Goal: Task Accomplishment & Management: Complete application form

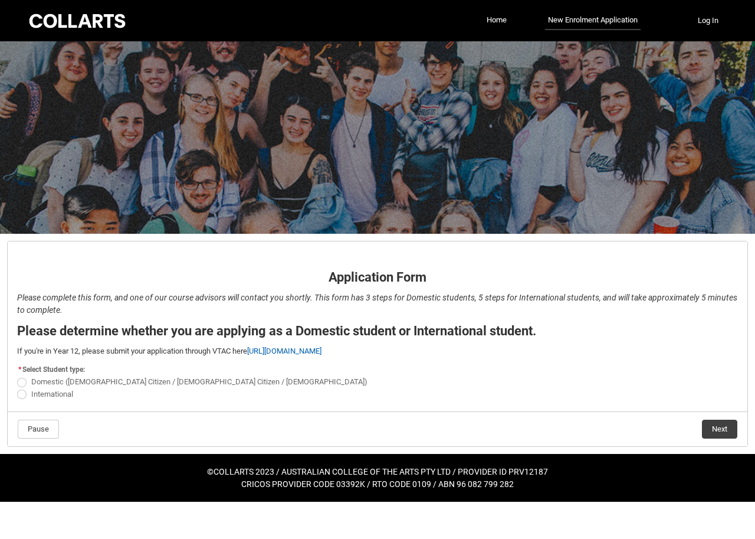
click at [29, 397] on label "International" at bounding box center [47, 393] width 61 height 9
click at [17, 388] on input "International" at bounding box center [17, 387] width 1 height 1
radio input "true"
click at [725, 434] on button "Next" at bounding box center [719, 429] width 35 height 19
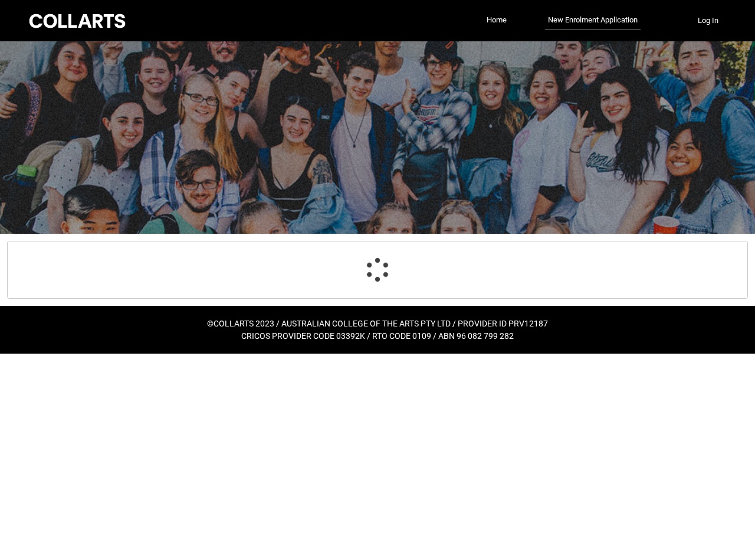
select select "choice_No"
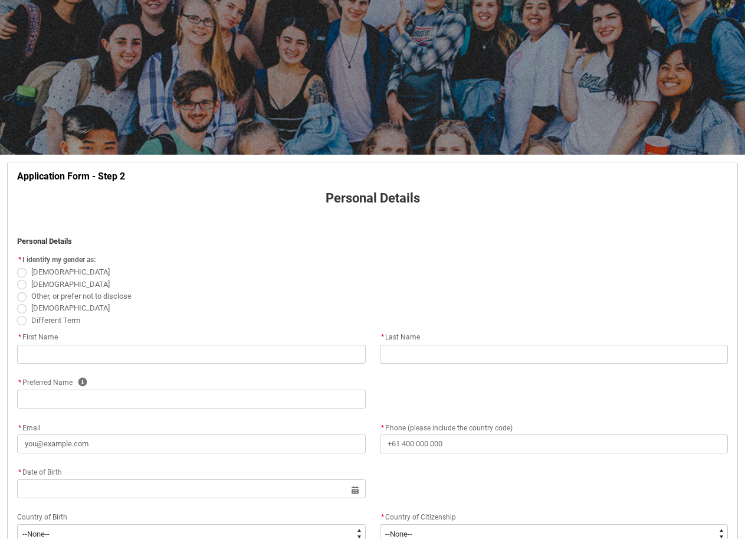
scroll to position [74, 0]
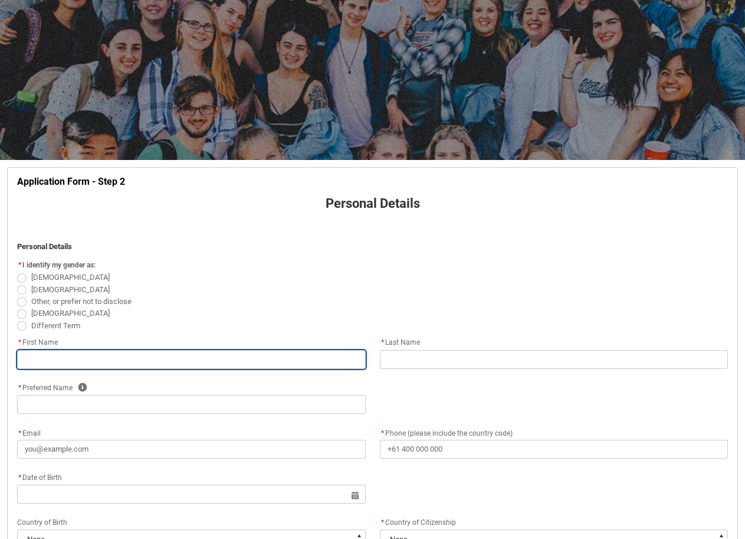
click at [78, 364] on input "REDU_Application_Form_for_Applicant flow" at bounding box center [191, 359] width 349 height 19
type lightning-primitive-input-simple "s"
type input "s"
type lightning-primitive-input-simple "sa"
type input "sa"
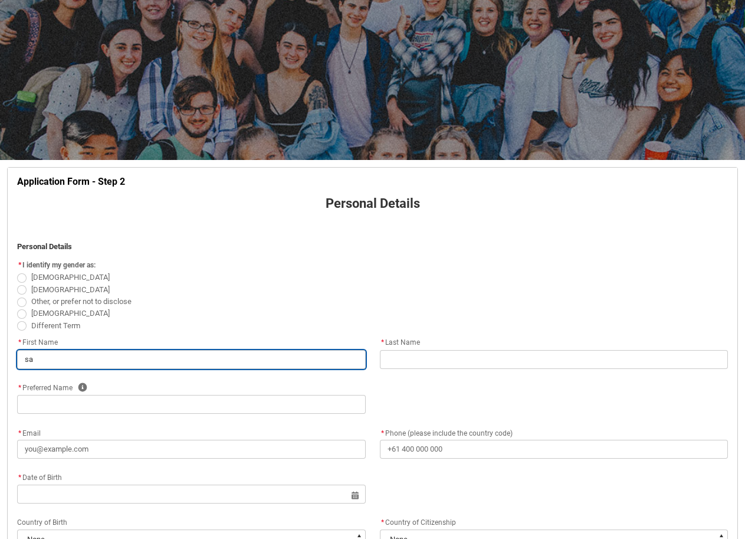
type lightning-primitive-input-simple "san"
type input "san"
type lightning-primitive-input-simple "sa"
type input "sa"
type lightning-primitive-input-simple "s"
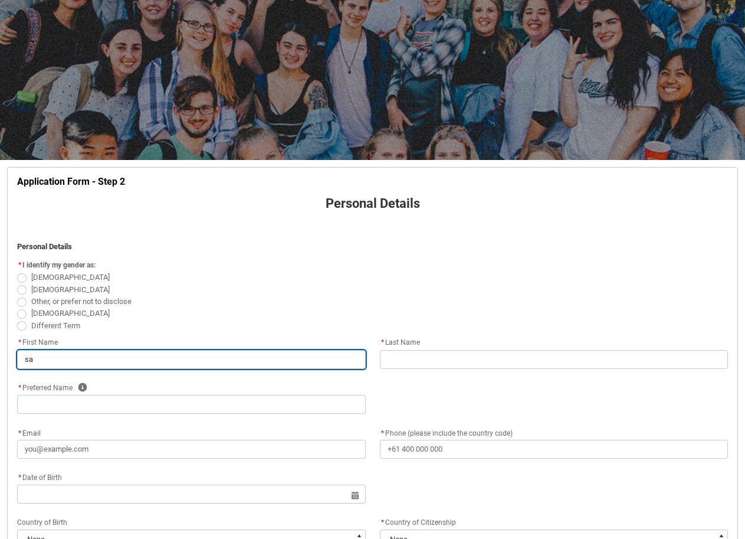
type input "s"
type lightning-primitive-input-simple "S"
type input "S"
type lightning-primitive-input-simple "SA"
type input "SA"
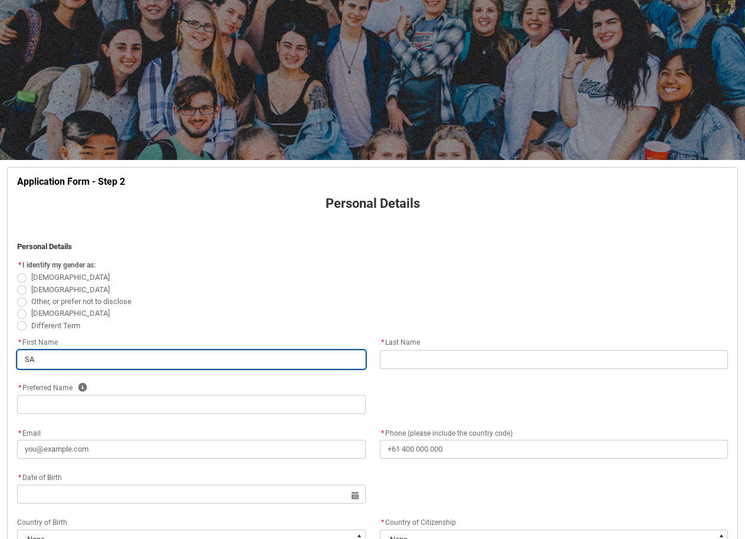
type lightning-primitive-input-simple "SAN"
type input "SAN"
type lightning-primitive-input-simple "SAND"
type input "SAND"
type lightning-primitive-input-simple "SANDR"
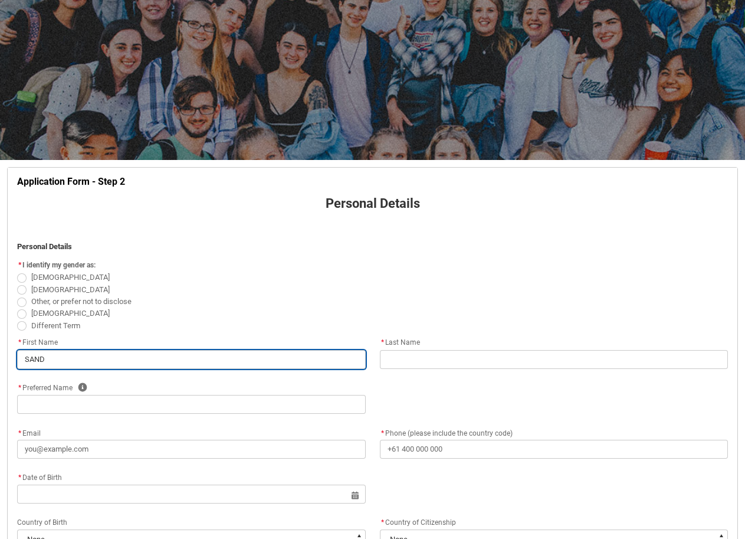
type input "SANDR"
type lightning-primitive-input-simple "[PERSON_NAME]"
type input "[PERSON_NAME]"
type lightning-primitive-input-simple "[PERSON_NAME]"
type input "[PERSON_NAME]"
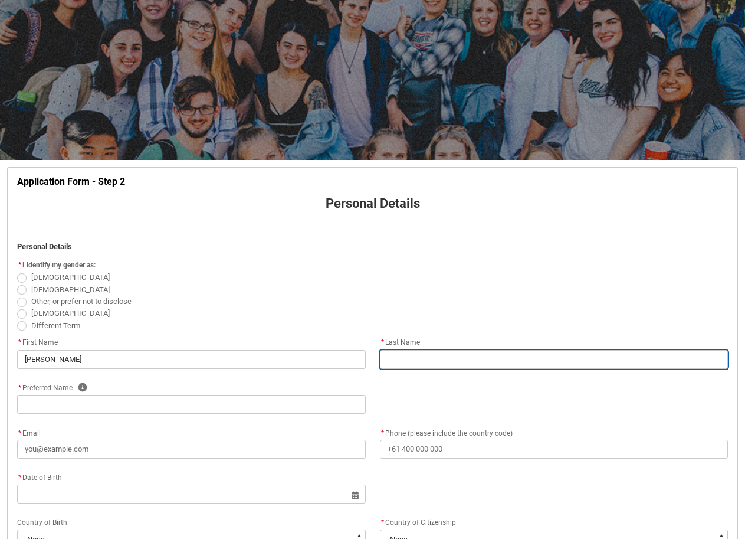
click at [462, 363] on input "REDU_Application_Form_for_Applicant flow" at bounding box center [554, 359] width 349 height 19
type lightning-primitive-input-simple "R"
type input "R"
type lightning-primitive-input-simple "RO"
type input "RO"
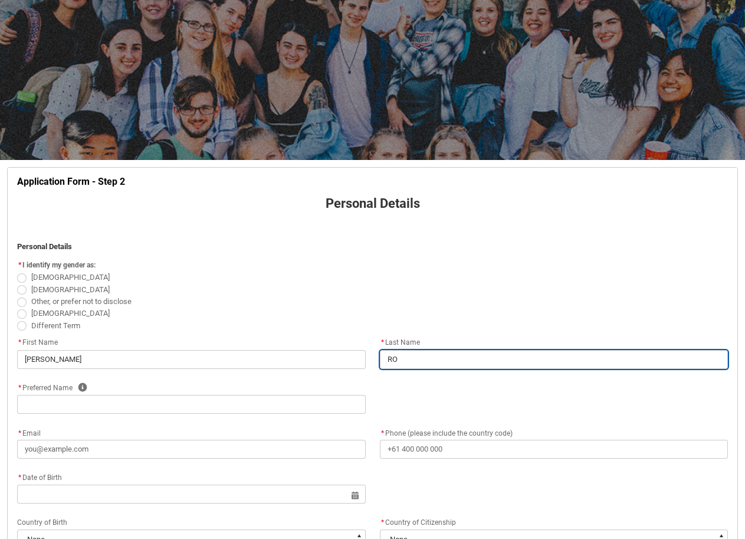
type lightning-primitive-input-simple "ROT"
type input "ROT"
type lightning-primitive-input-simple "ROTI"
type input "ROTI"
type lightning-primitive-input-simple "ROTIC"
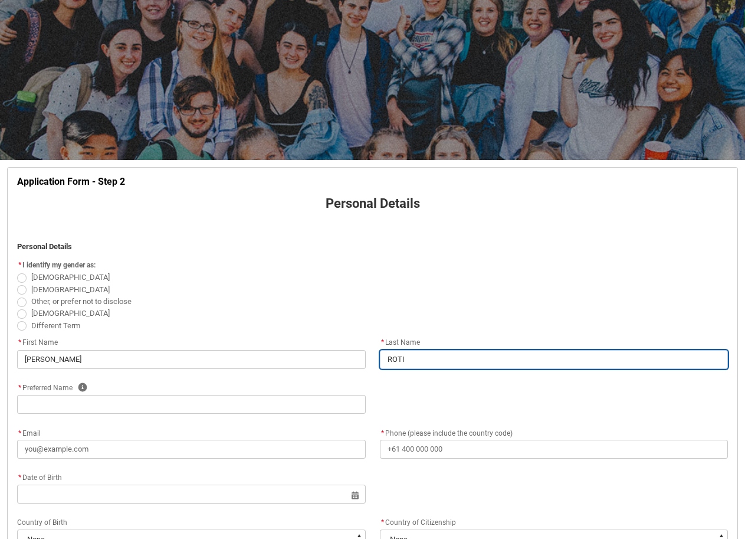
type input "ROTIC"
type lightning-primitive-input-simple "ROTICH"
type input "ROTICH"
type lightning-primitive-input-simple "ROTICH"
type input "ROTICH"
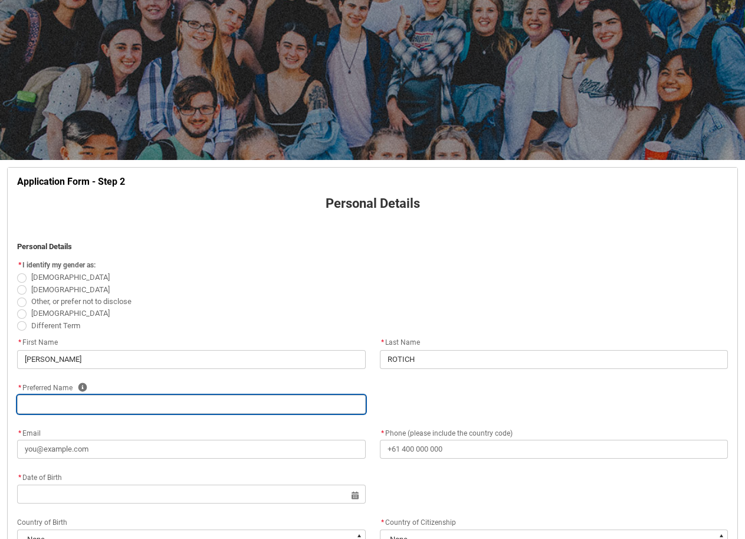
click at [162, 405] on input "REDU_Application_Form_for_Applicant flow" at bounding box center [191, 404] width 349 height 19
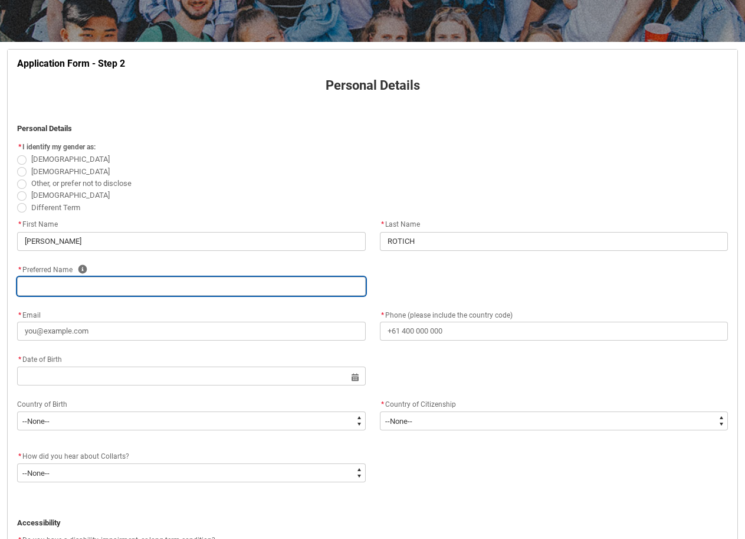
type lightning-primitive-input-simple "D"
type input "D"
type lightning-primitive-input-simple "S"
type input "S"
type lightning-primitive-input-simple "SA"
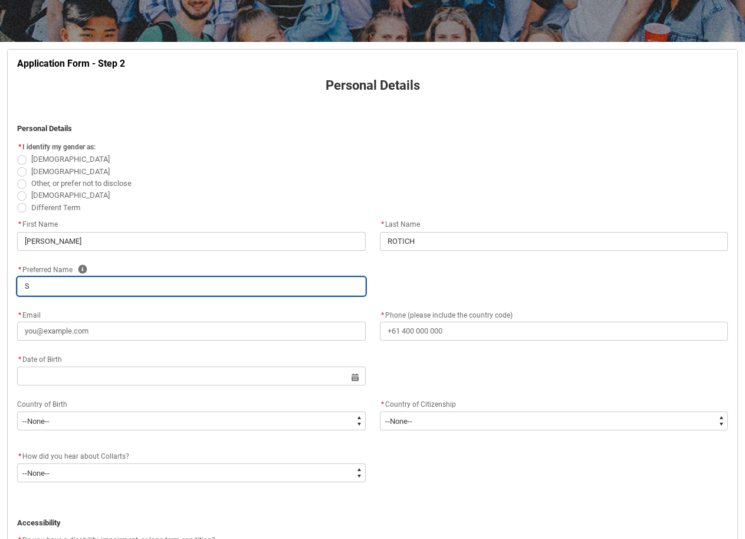
type input "SA"
type lightning-primitive-input-simple "SAN"
type input "SAN"
type lightning-primitive-input-simple "SAND"
type input "SAND"
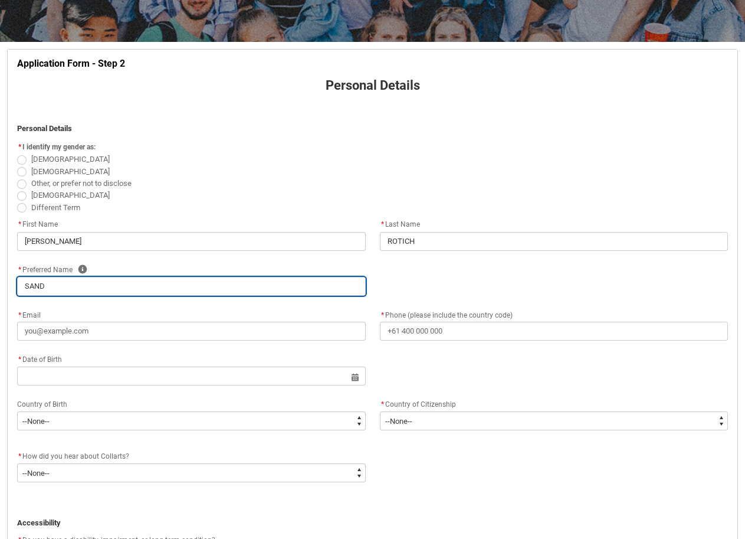
type lightning-primitive-input-simple "SANDR"
type input "SANDR"
type lightning-primitive-input-simple "[PERSON_NAME]"
type input "[PERSON_NAME]"
type lightning-primitive-input-simple "[PERSON_NAME]"
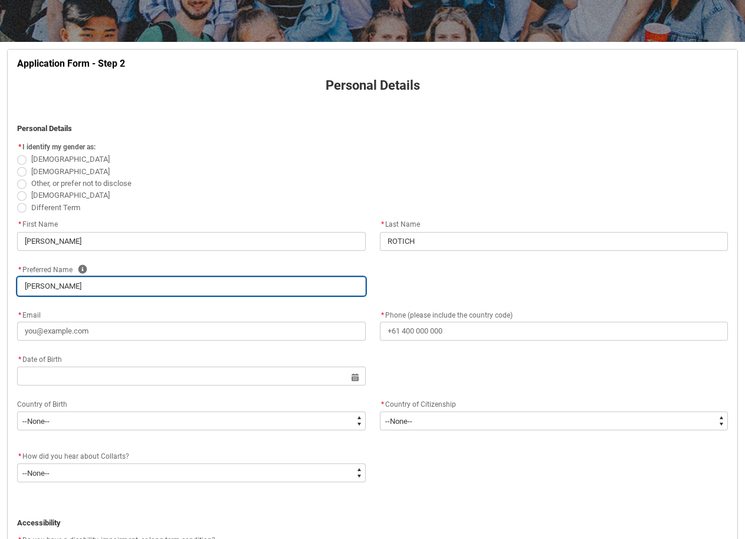
type input "[PERSON_NAME]"
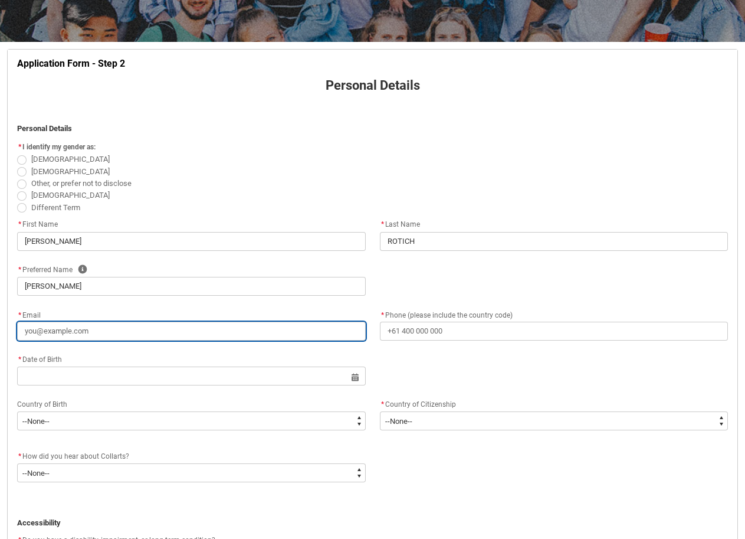
click at [91, 337] on input "* Email" at bounding box center [191, 331] width 349 height 19
type lightning-primitive-input-simple "r"
type input "r"
type lightning-primitive-input-simple "ro"
type input "ro"
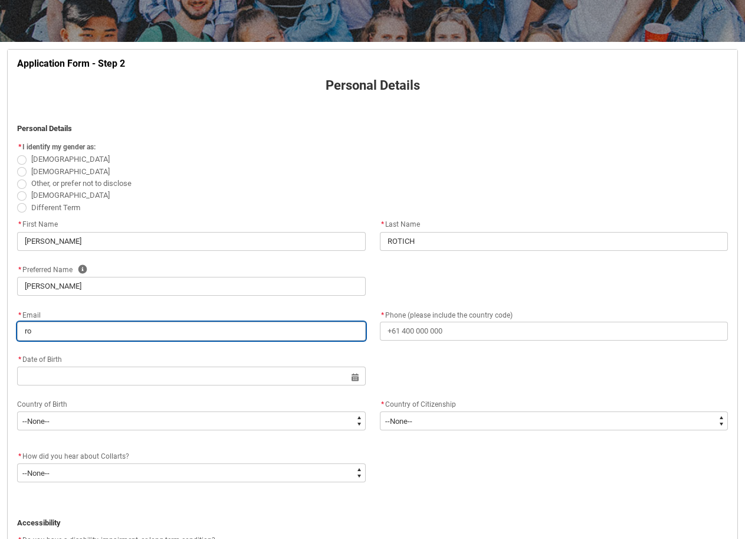
type lightning-primitive-input-simple "rot"
type input "rot"
type lightning-primitive-input-simple "roti"
type input "roti"
type lightning-primitive-input-simple "rotic"
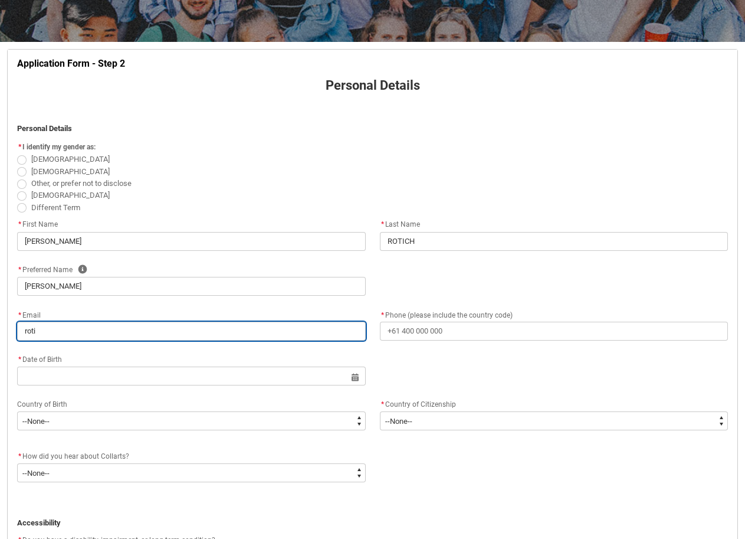
type input "rotic"
type lightning-primitive-input-simple "rotich"
type input "rotich"
type lightning-primitive-input-simple "rotichs"
type input "rotichs"
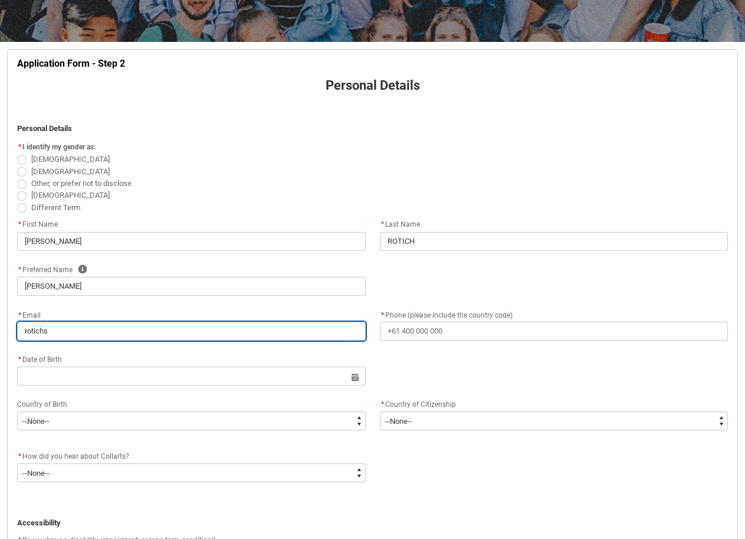
type lightning-primitive-input-simple "rotichsa"
type input "rotichsa"
type lightning-primitive-input-simple "rotichsan"
type input "rotichsan"
type lightning-primitive-input-simple "rotichsand"
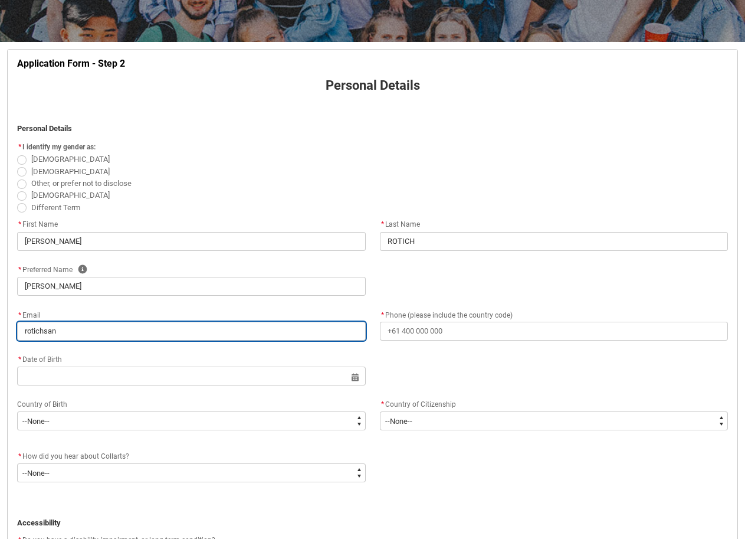
type input "rotichsand"
type lightning-primitive-input-simple "rotichsandr"
type input "rotichsandr"
type lightning-primitive-input-simple "rotichsandra"
type input "rotichsandra"
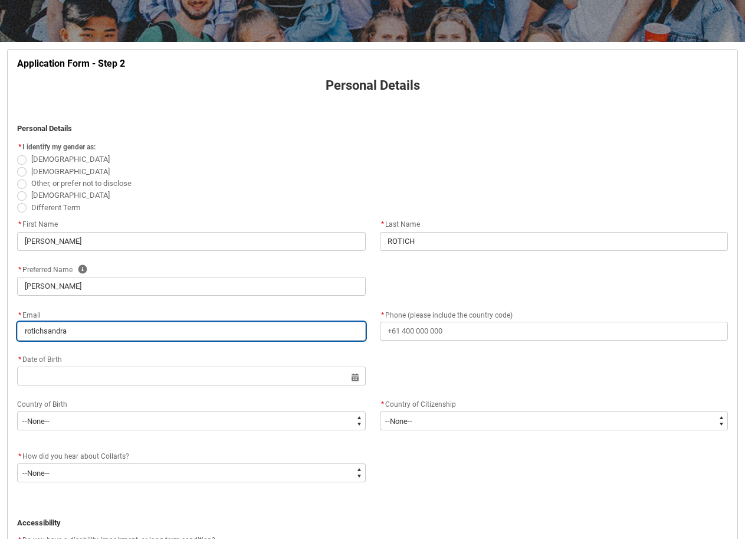
type lightning-primitive-input-simple "rotichsandra1"
type input "rotichsandra1"
type lightning-primitive-input-simple "rotichsandra10"
type input "rotichsandra10"
type lightning-primitive-input-simple "rotichsandra106"
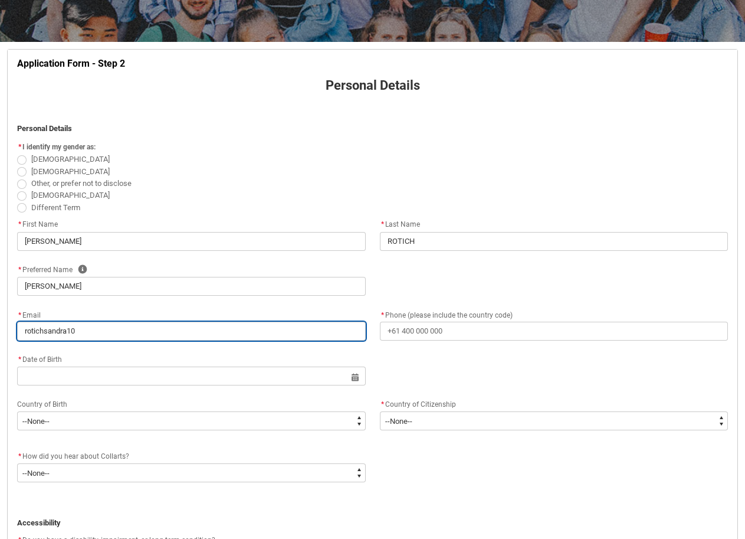
type input "rotichsandra106"
type lightning-primitive-input-simple "rotichsandra106@"
type input "rotichsandra106@"
type lightning-primitive-input-simple "rotichsandra106@g"
type input "rotichsandra106@g"
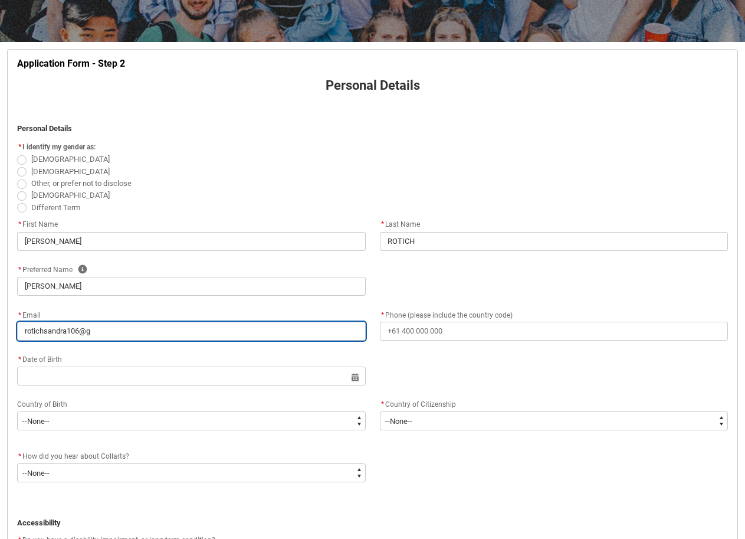
type lightning-primitive-input-simple "rotichsandra106@gm"
type input "rotichsandra106@gm"
type lightning-primitive-input-simple "rotichsandra106@gma"
type input "rotichsandra106@gma"
type lightning-primitive-input-simple "rotichsandra106@gmai"
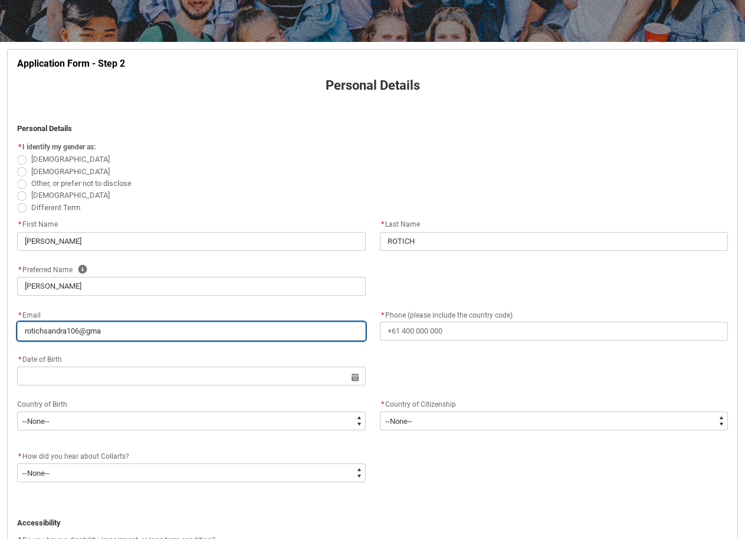
type input "rotichsandra106@gmai"
type lightning-primitive-input-simple "[EMAIL_ADDRESS]"
type input "[EMAIL_ADDRESS]"
type lightning-primitive-input-simple "[EMAIL_ADDRESS]."
type input "[EMAIL_ADDRESS]."
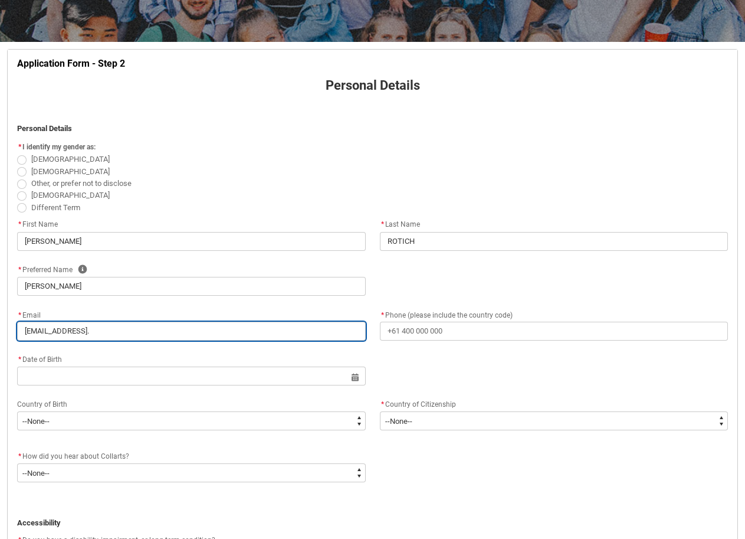
type lightning-primitive-input-simple "rotichsandra106@gmail.c"
type input "rotichsandra106@gmail.c"
type lightning-primitive-input-simple "[EMAIL_ADDRESS][DOMAIN_NAME]"
type input "[EMAIL_ADDRESS][DOMAIN_NAME]"
type lightning-primitive-input-simple "[EMAIL_ADDRESS][DOMAIN_NAME]"
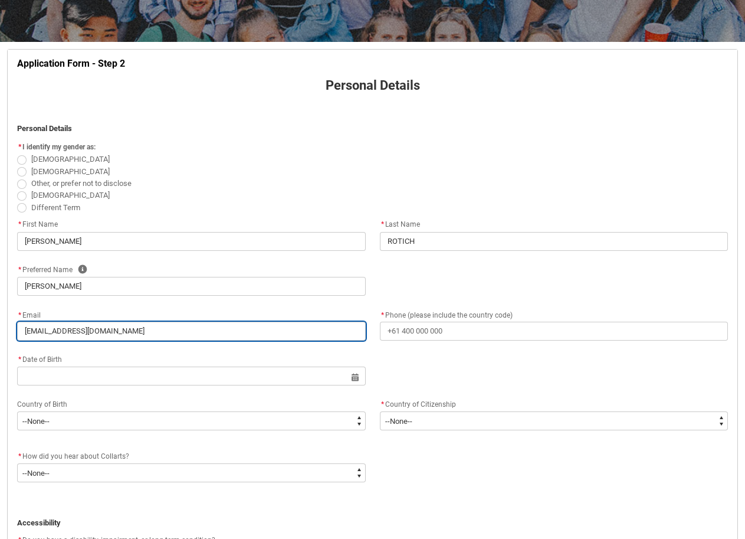
type input "[EMAIL_ADDRESS][DOMAIN_NAME]"
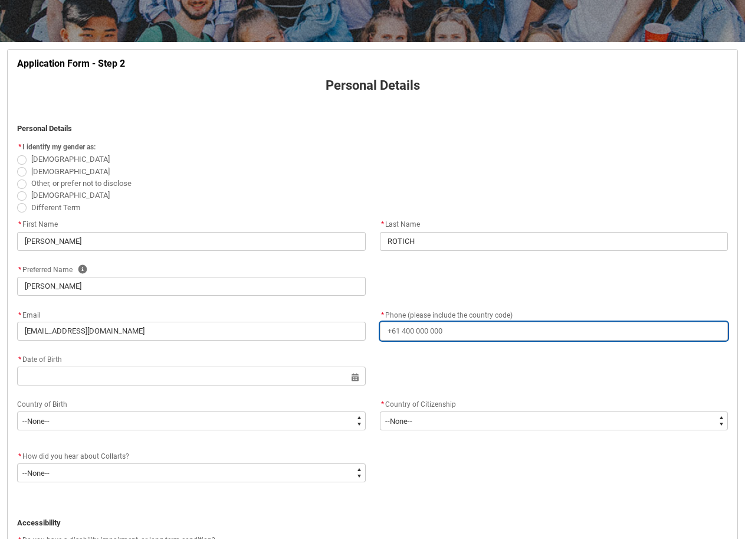
click at [391, 339] on input "* Phone (please include the country code)" at bounding box center [554, 331] width 349 height 19
type lightning-primitive-input-simple "+"
type input "+"
type lightning-primitive-input-simple "+6"
type input "+6"
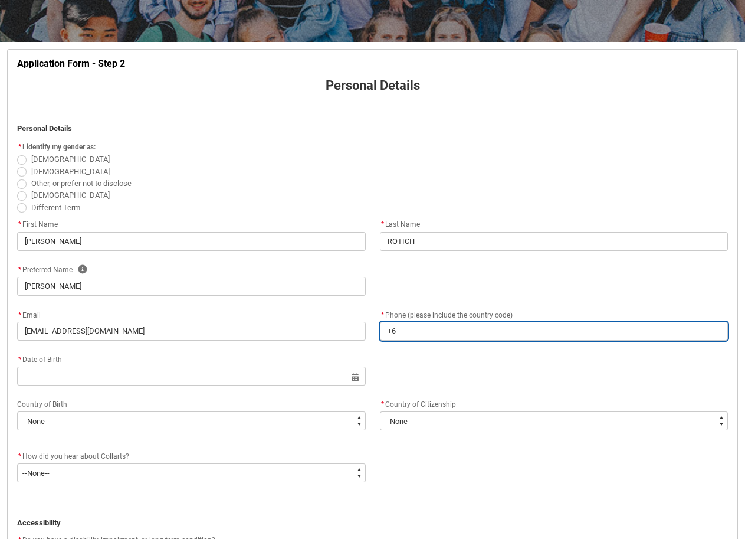
type lightning-primitive-input-simple "+"
type input "+"
type lightning-primitive-input-simple "+2"
type input "+2"
type lightning-primitive-input-simple "+25"
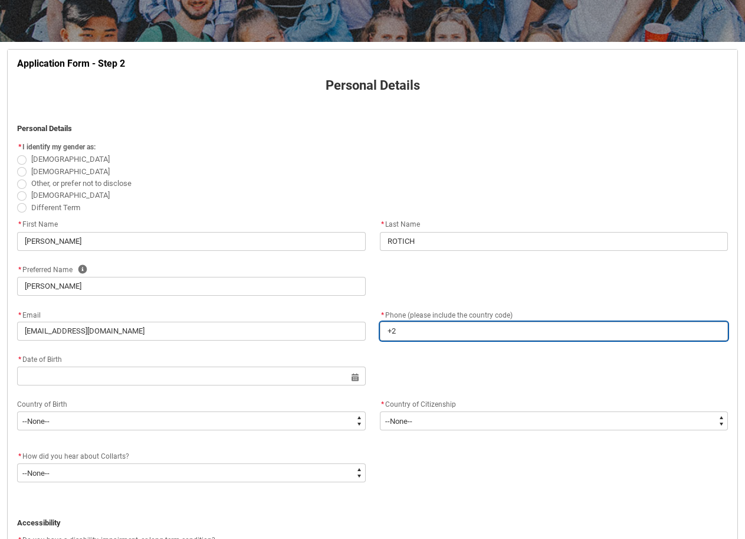
type input "+25"
type lightning-primitive-input-simple "+254"
type input "+254"
type lightning-primitive-input-simple "+2547"
type input "+2547"
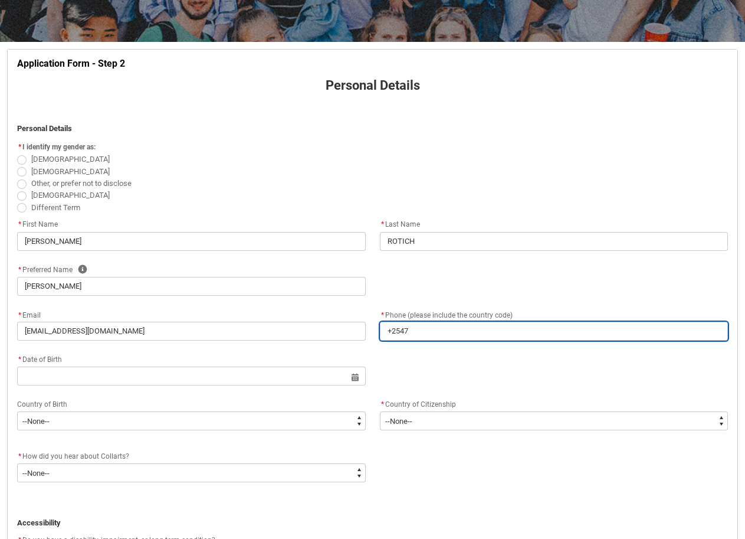
type lightning-primitive-input-simple "+25471"
type input "+25471"
type lightning-primitive-input-simple "+254718"
type input "+254718"
type lightning-primitive-input-simple "+2547185"
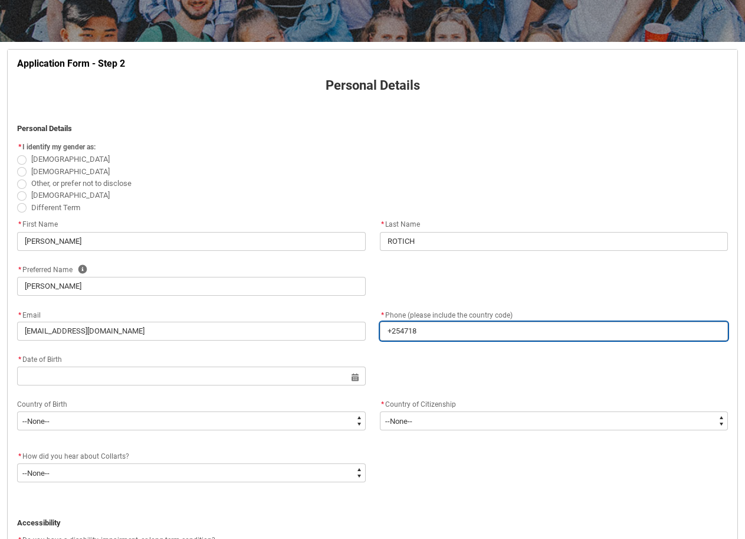
type input "+2547185"
type lightning-primitive-input-simple "+25471851"
type input "+25471851"
type lightning-primitive-input-simple "[PHONE_NUMBER]"
type input "[PHONE_NUMBER]"
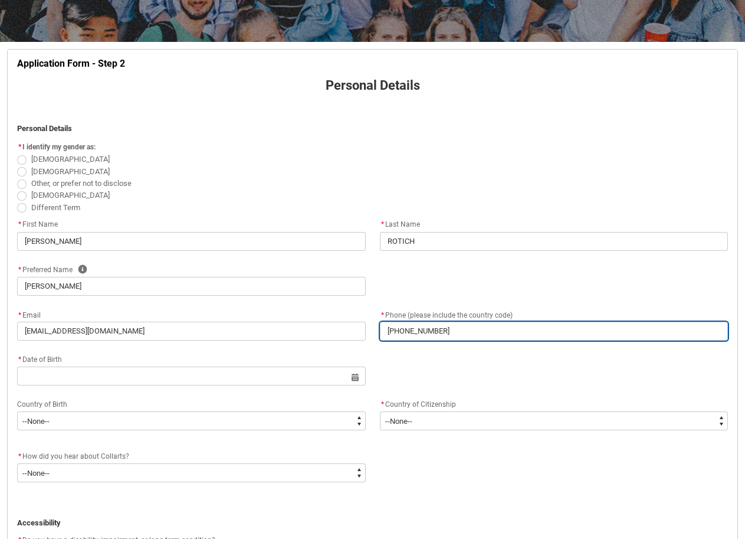
type lightning-primitive-input-simple "[PHONE_NUMBER]"
type input "[PHONE_NUMBER]"
type lightning-primitive-input-simple "[PHONE_NUMBER]"
type input "[PHONE_NUMBER]"
type lightning-primitive-input-simple "[PHONE_NUMBER]"
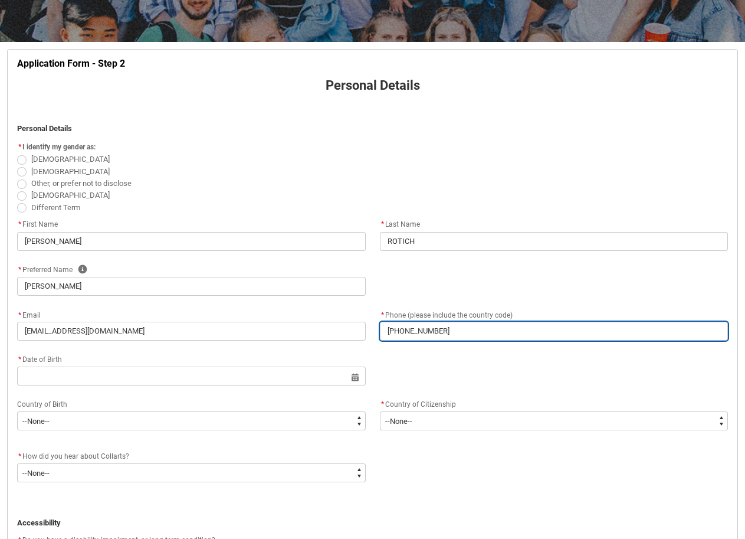
type input "[PHONE_NUMBER]"
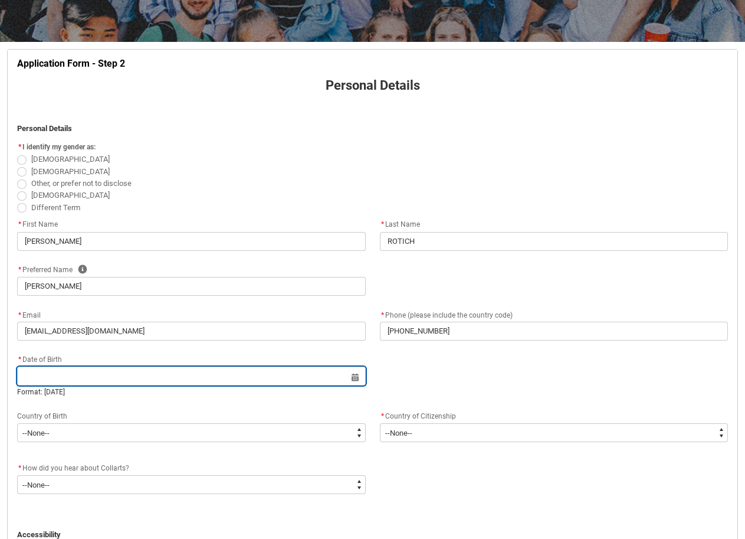
click at [101, 381] on input "REDU_Application_Form_for_Applicant flow" at bounding box center [191, 376] width 349 height 19
select select "2025"
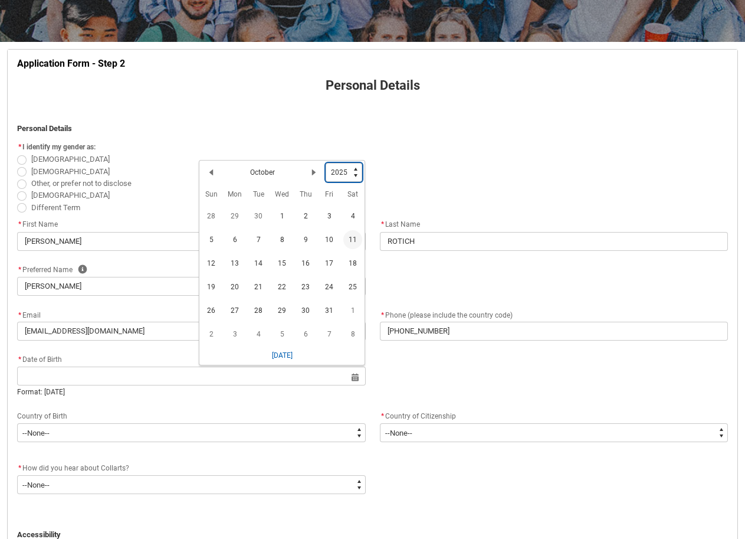
click at [357, 169] on select "1925 1926 1927 1928 1929 1930 1931 1932 1933 1934 1935 1936 1937 1938 1939 1940…" at bounding box center [344, 172] width 37 height 19
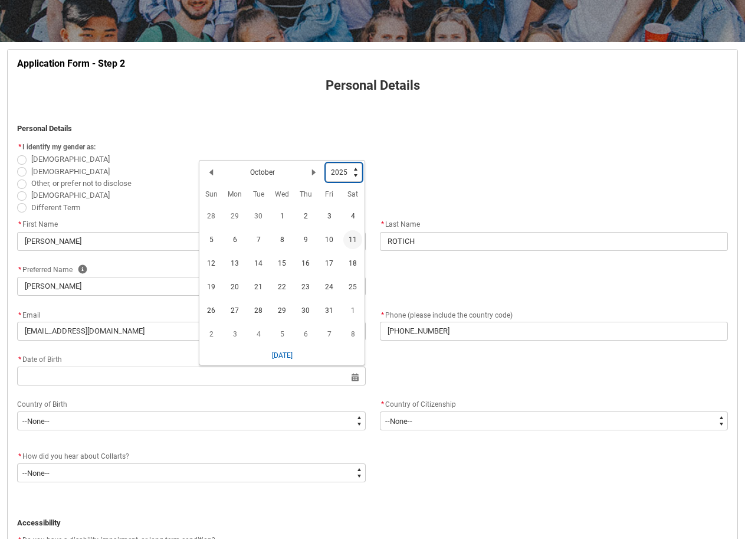
type lightning-select "2005"
click at [326, 163] on select "1925 1926 1927 1928 1929 1930 1931 1932 1933 1934 1935 1936 1937 1938 1939 1940…" at bounding box center [344, 172] width 37 height 19
select select "2005"
click at [310, 178] on lightning-primitive-icon "Date picker: October" at bounding box center [314, 175] width 8 height 8
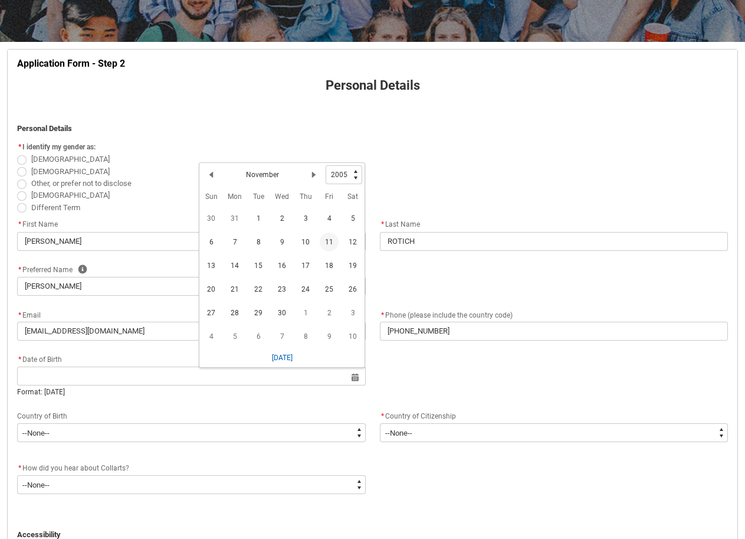
click at [324, 241] on span "11" at bounding box center [329, 242] width 19 height 19
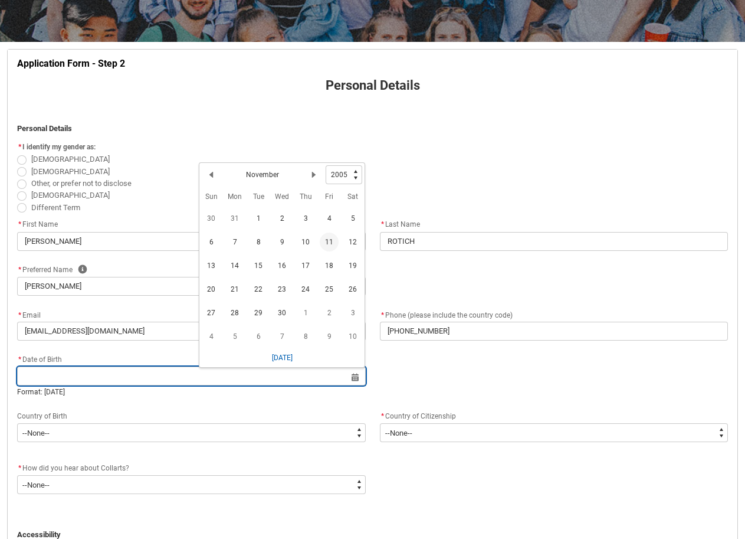
type lightning-datepicker "[DATE]"
type lightning-input "[DATE]"
type input "[DATE]"
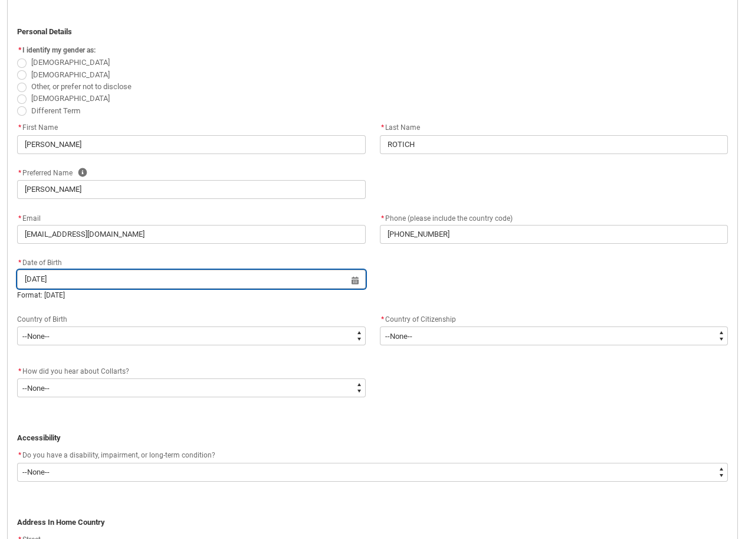
scroll to position [310, 0]
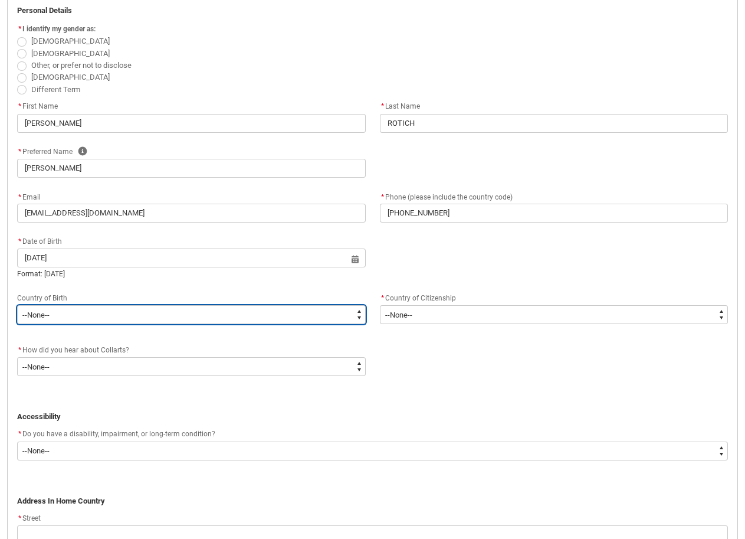
drag, startPoint x: 160, startPoint y: 306, endPoint x: 155, endPoint y: 310, distance: 6.3
click at [160, 306] on select "--None-- [GEOGRAPHIC_DATA][PERSON_NAME] ([GEOGRAPHIC_DATA]) 7201 [GEOGRAPHIC_DA…" at bounding box center [191, 314] width 349 height 19
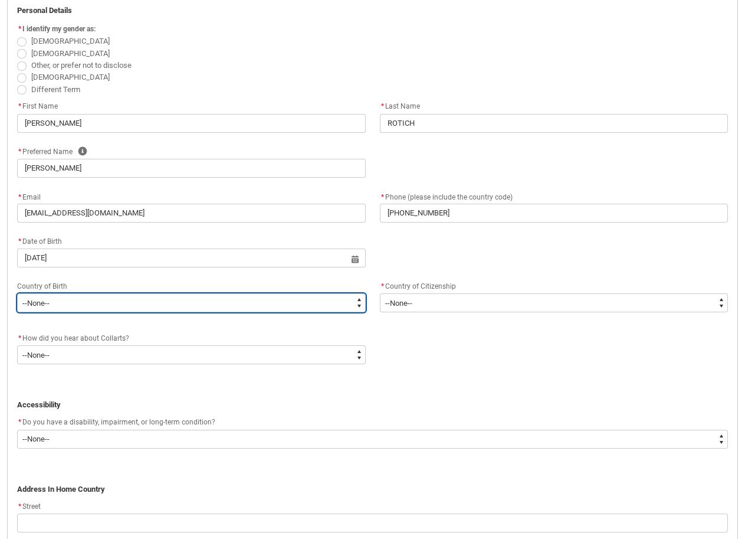
type lightning-select "Birth_Country.9208"
click at [17, 293] on select "--None-- [GEOGRAPHIC_DATA][PERSON_NAME] ([GEOGRAPHIC_DATA]) 7201 [GEOGRAPHIC_DA…" at bounding box center [191, 302] width 349 height 19
select select "Birth_Country.9208"
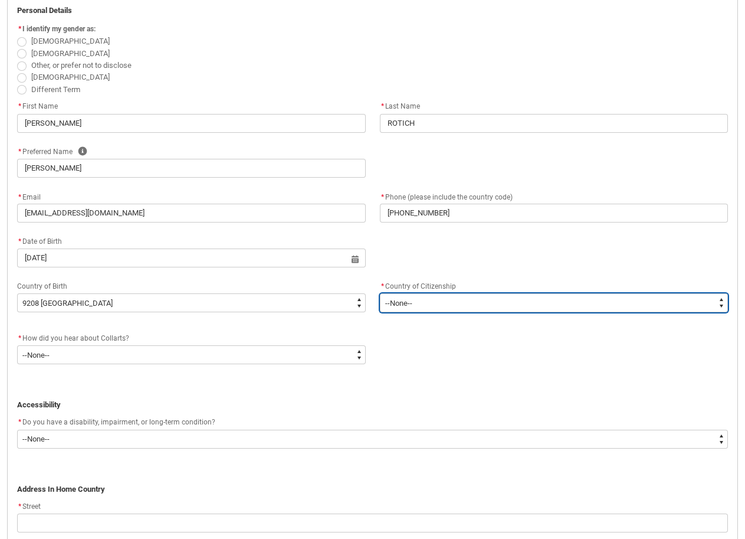
click at [403, 295] on select "--[GEOGRAPHIC_DATA]-- [GEOGRAPHIC_DATA] [GEOGRAPHIC_DATA] [GEOGRAPHIC_DATA] [GE…" at bounding box center [554, 302] width 349 height 19
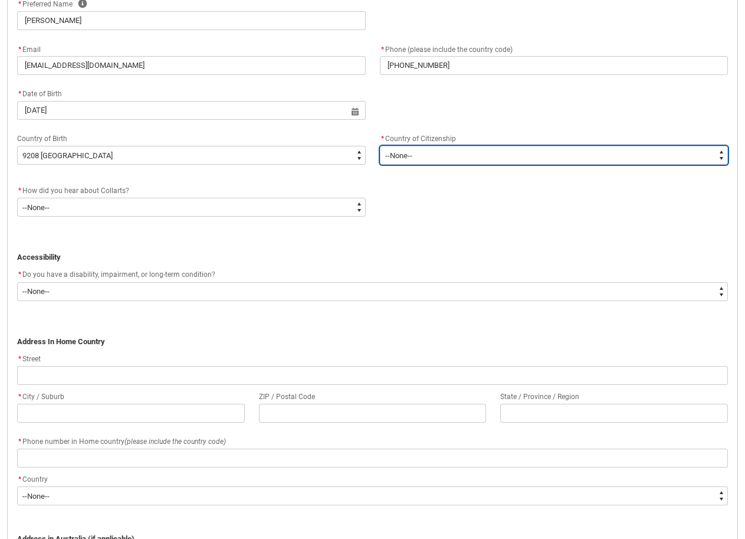
scroll to position [428, 0]
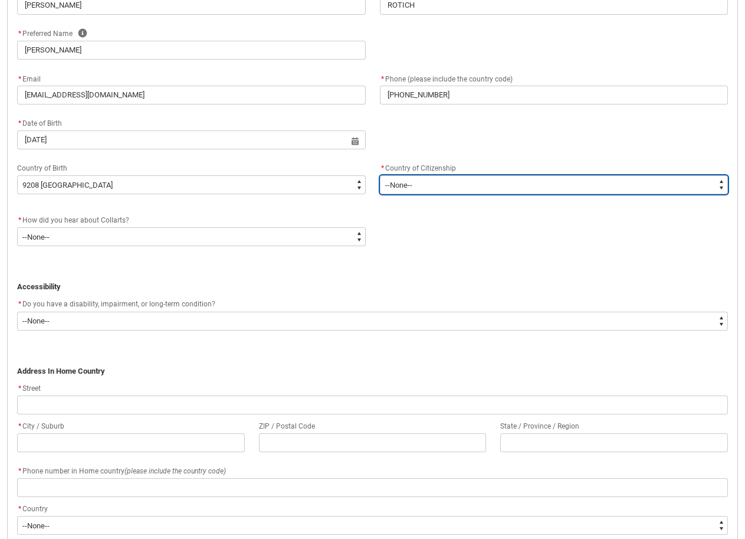
click at [432, 189] on select "--[GEOGRAPHIC_DATA]-- [GEOGRAPHIC_DATA] [GEOGRAPHIC_DATA] [GEOGRAPHIC_DATA] [GE…" at bounding box center [554, 184] width 349 height 19
type lightning-select "Citizenship_Country.[DEMOGRAPHIC_DATA]"
click at [380, 175] on select "--[GEOGRAPHIC_DATA]-- [GEOGRAPHIC_DATA] [GEOGRAPHIC_DATA] [GEOGRAPHIC_DATA] [GE…" at bounding box center [554, 184] width 349 height 19
select select "Citizenship_Country.[DEMOGRAPHIC_DATA]"
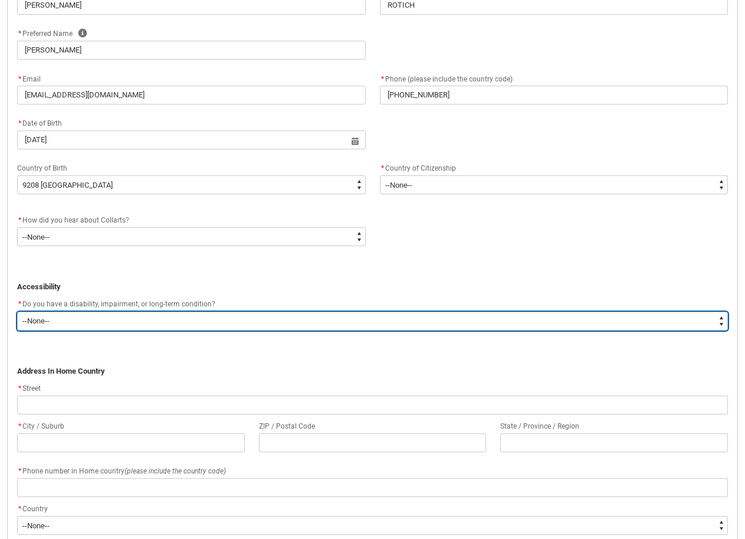
click at [120, 322] on select "--None-- Yes No" at bounding box center [372, 321] width 711 height 19
type lightning-select "No_TextChoice"
click at [17, 312] on select "--None-- Yes No" at bounding box center [372, 321] width 711 height 19
select select "No_TextChoice"
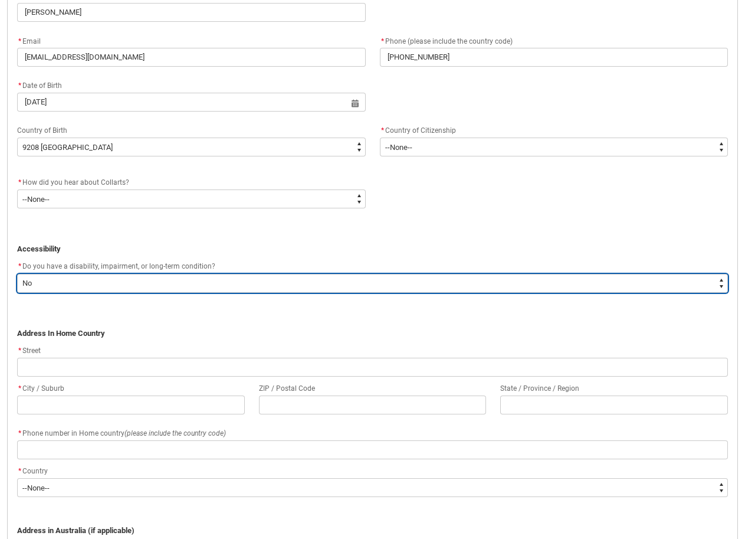
scroll to position [487, 0]
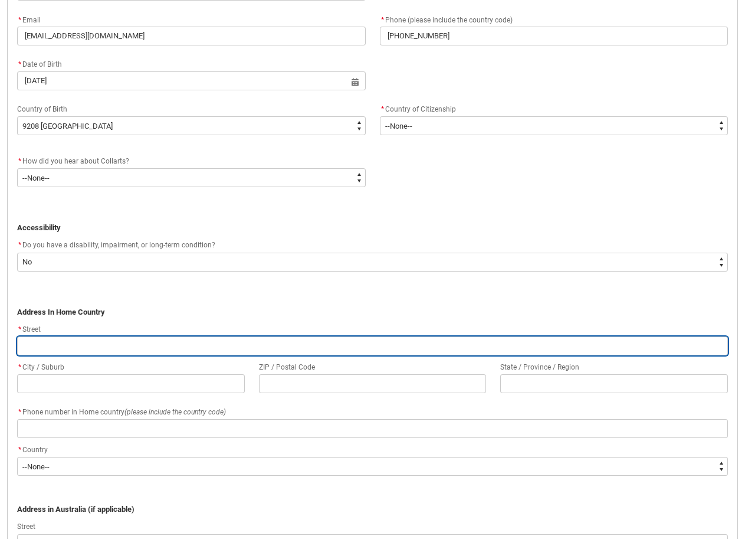
click at [86, 352] on input "REDU_Application_Form_for_Applicant flow" at bounding box center [372, 345] width 711 height 19
type lightning-primitive-input-simple "e"
type input "e"
type lightning-primitive-input-simple "el"
type input "el"
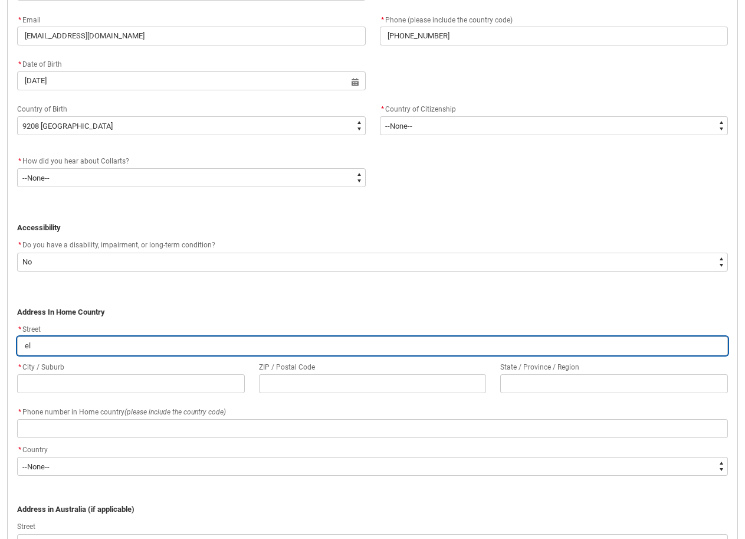
type lightning-primitive-input-simple "eld"
type input "eld"
type lightning-primitive-input-simple "[PERSON_NAME]"
type input "[PERSON_NAME]"
type lightning-primitive-input-simple "[PERSON_NAME]"
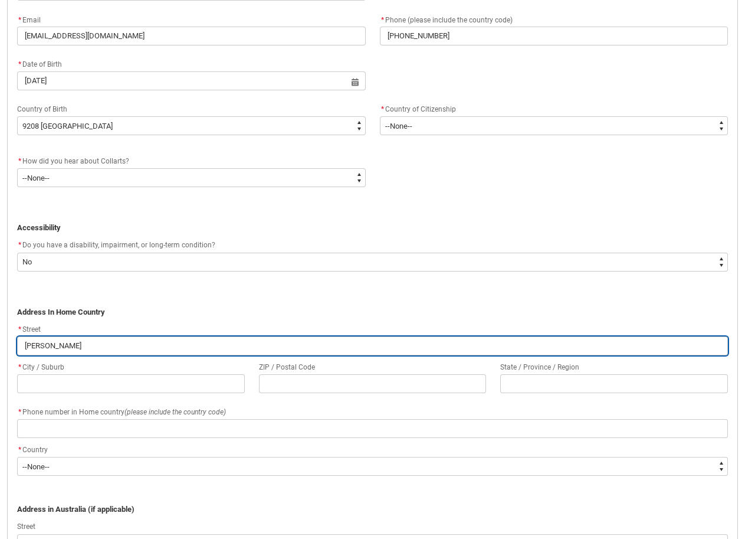
type input "[PERSON_NAME]"
type lightning-primitive-input-simple "[PERSON_NAME]"
type input "[PERSON_NAME]"
type lightning-primitive-input-simple "eldoret"
type input "eldoret"
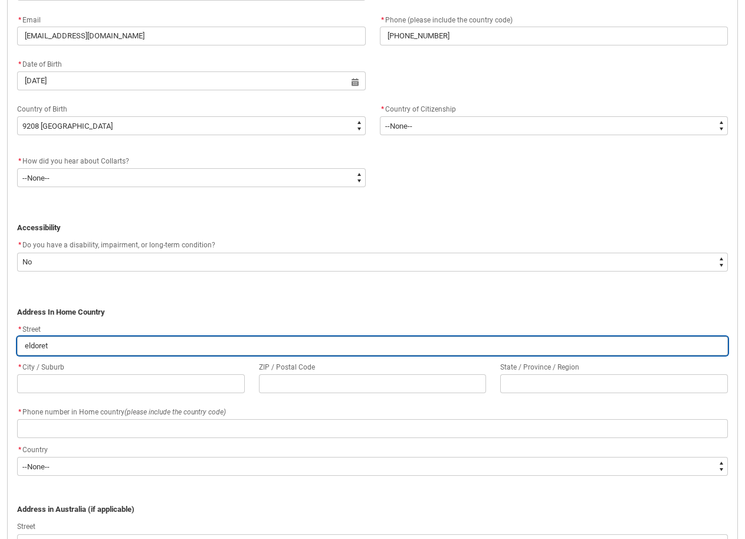
click at [66, 349] on input "eldoret" at bounding box center [372, 345] width 711 height 19
type lightning-primitive-input-simple "[PERSON_NAME]"
type input "[PERSON_NAME]"
type lightning-primitive-input-simple "[PERSON_NAME]"
type input "[PERSON_NAME]"
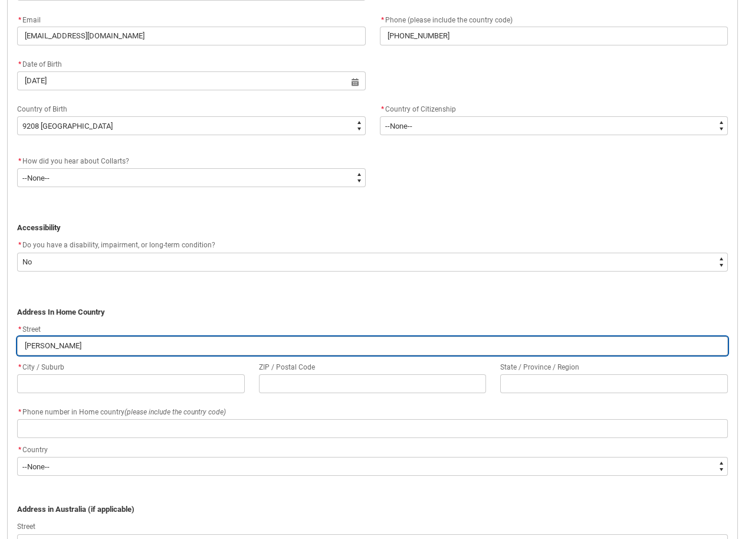
type lightning-primitive-input-simple "[PERSON_NAME]"
type input "[PERSON_NAME]"
type lightning-primitive-input-simple "eld"
type input "eld"
type lightning-primitive-input-simple "el"
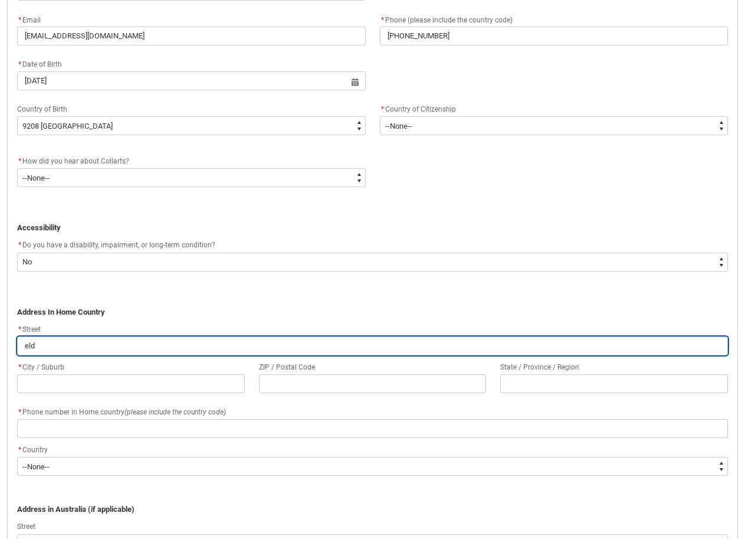
type input "el"
type lightning-primitive-input-simple "e"
type input "e"
type lightning-primitive-input-simple "E"
type input "E"
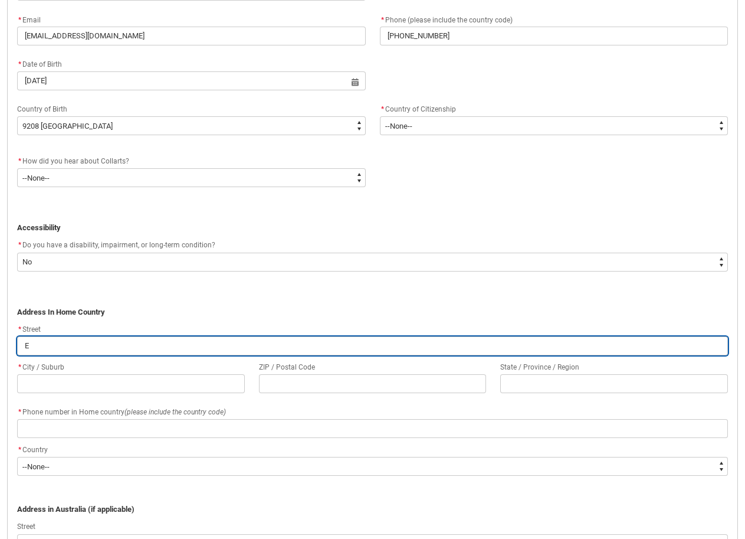
type lightning-primitive-input-simple "EL"
type input "EL"
type lightning-primitive-input-simple "ELD"
type input "ELD"
type lightning-primitive-input-simple "[PERSON_NAME]"
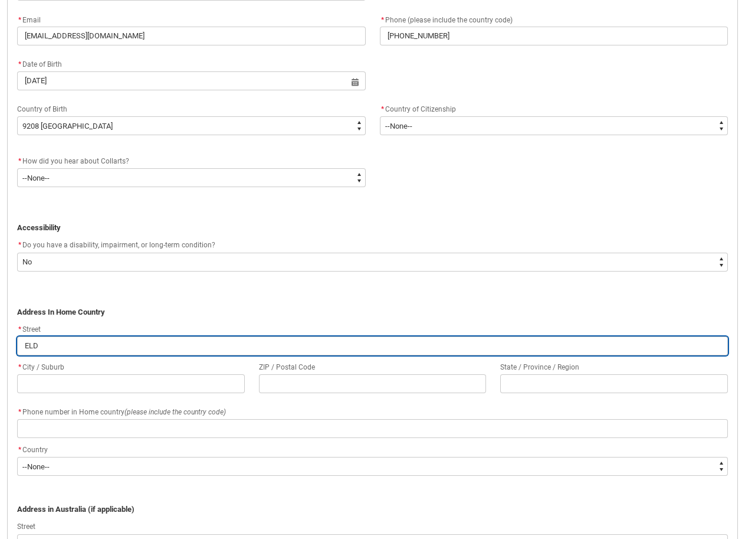
type input "[PERSON_NAME]"
type lightning-primitive-input-simple "[PERSON_NAME]"
type input "[PERSON_NAME]"
type lightning-primitive-input-simple "[PERSON_NAME]"
type input "[PERSON_NAME]"
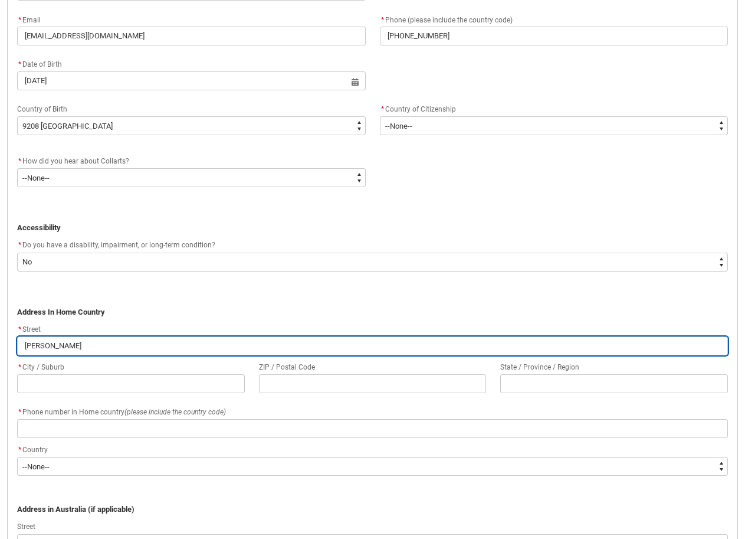
type lightning-primitive-input-simple "ELDORET"
type input "ELDORET"
type lightning-primitive-input-simple "ELDORET"
type input "ELDORET"
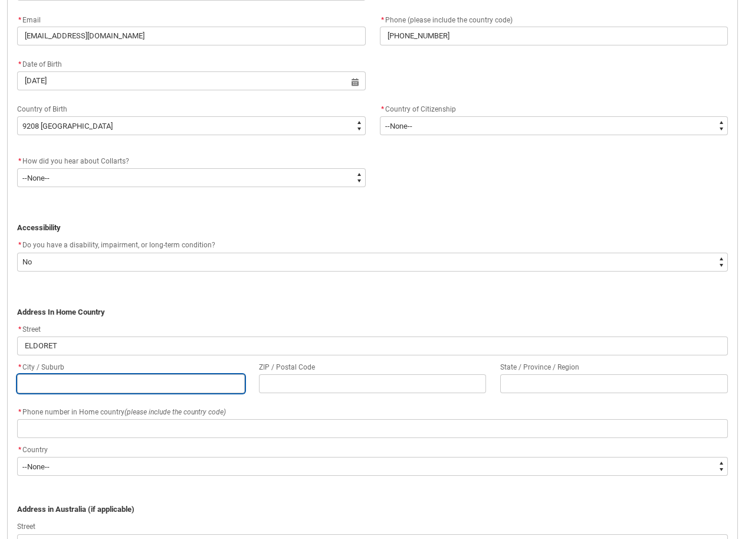
click at [67, 377] on input "REDU_Application_Form_for_Applicant flow" at bounding box center [131, 383] width 228 height 19
type lightning-primitive-input-simple "E"
type input "E"
type lightning-primitive-input-simple "EL"
type input "EL"
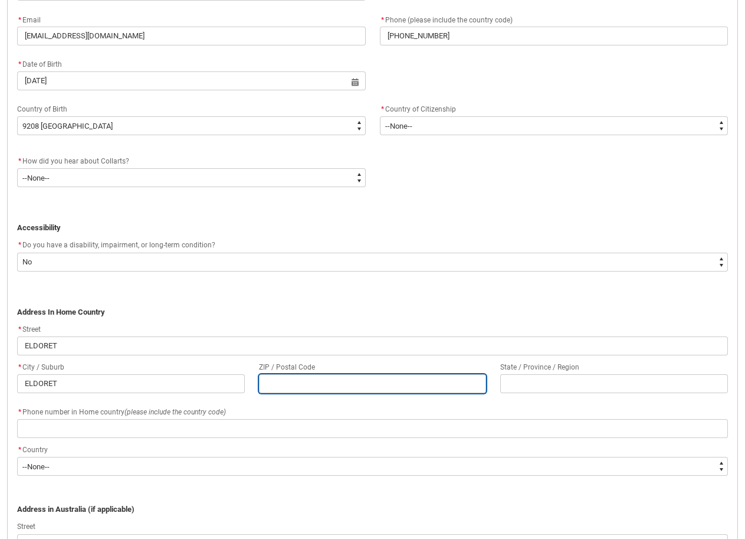
click at [266, 384] on input "REDU_Application_Form_for_Applicant flow" at bounding box center [373, 383] width 228 height 19
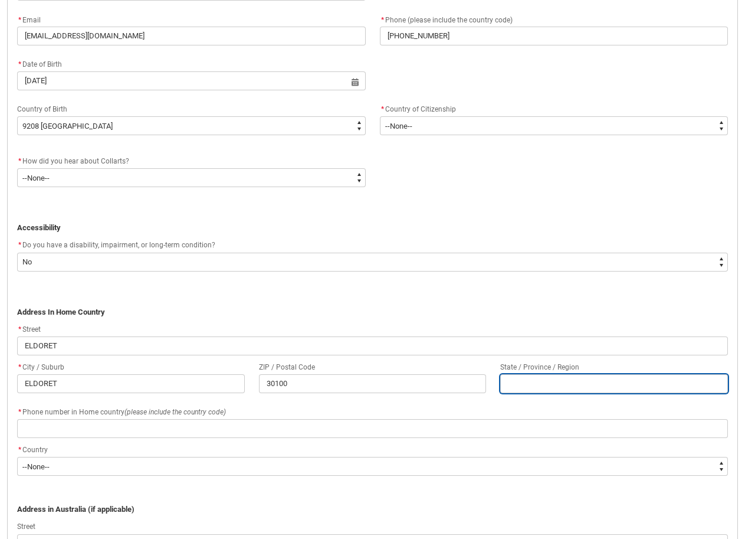
click at [578, 382] on input "REDU_Application_Form_for_Applicant flow" at bounding box center [615, 383] width 228 height 19
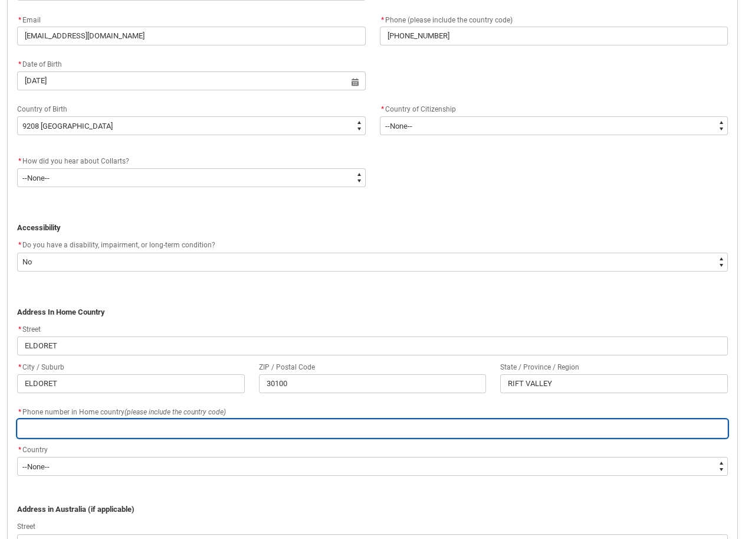
click at [177, 435] on input "REDU_Application_Form_for_Applicant flow" at bounding box center [372, 428] width 711 height 19
click at [94, 427] on input "[PHONE_NUMBER]" at bounding box center [372, 428] width 711 height 19
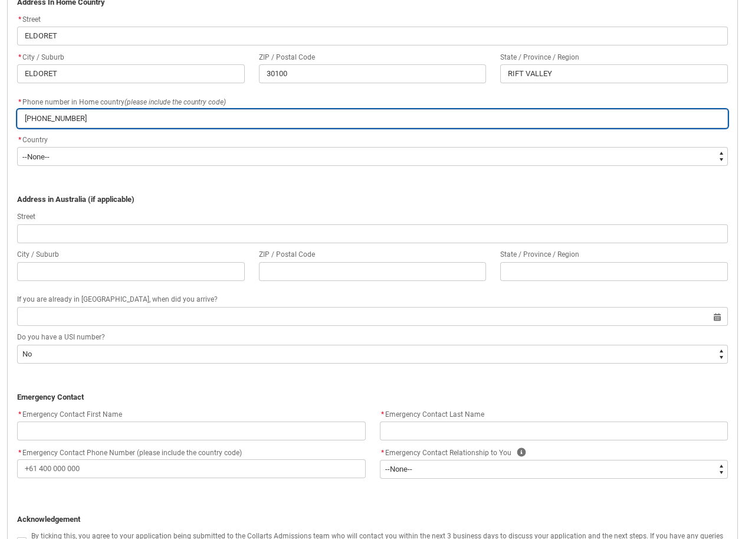
scroll to position [723, 0]
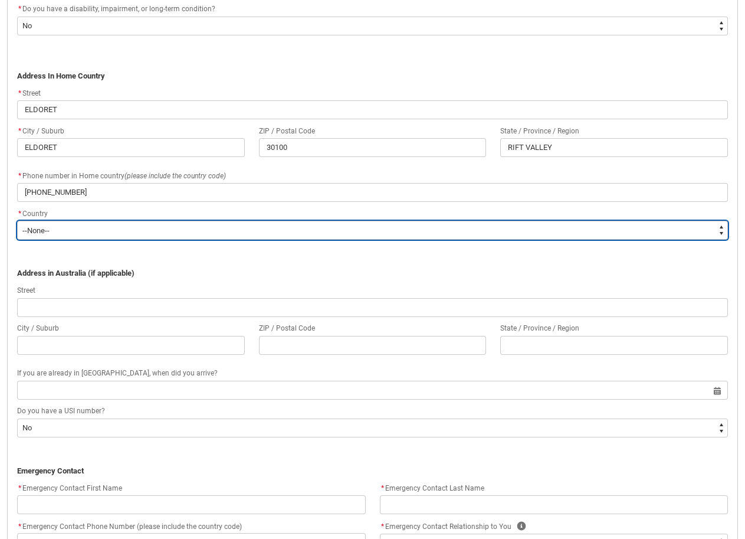
click at [138, 230] on select "--None-- [GEOGRAPHIC_DATA] ([GEOGRAPHIC_DATA]) [GEOGRAPHIC_DATA] [GEOGRAPHIC_DA…" at bounding box center [372, 230] width 711 height 19
click at [17, 221] on select "--None-- [GEOGRAPHIC_DATA] ([GEOGRAPHIC_DATA]) [GEOGRAPHIC_DATA] [GEOGRAPHIC_DA…" at bounding box center [372, 230] width 711 height 19
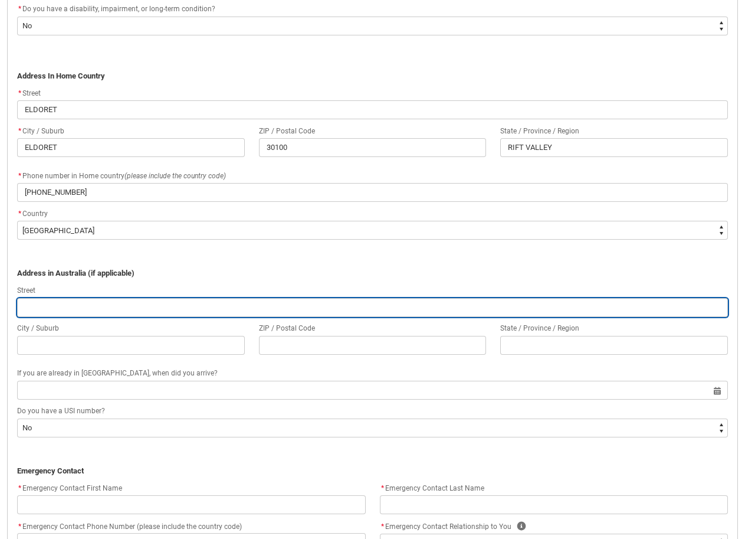
click at [95, 313] on input "REDU_Application_Form_for_Applicant flow" at bounding box center [372, 307] width 711 height 19
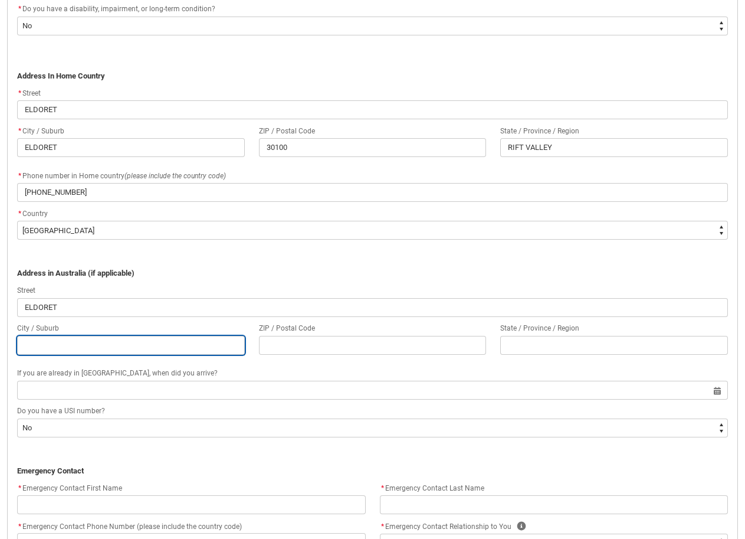
click at [41, 342] on input "REDU_Application_Form_for_Applicant flow" at bounding box center [131, 345] width 228 height 19
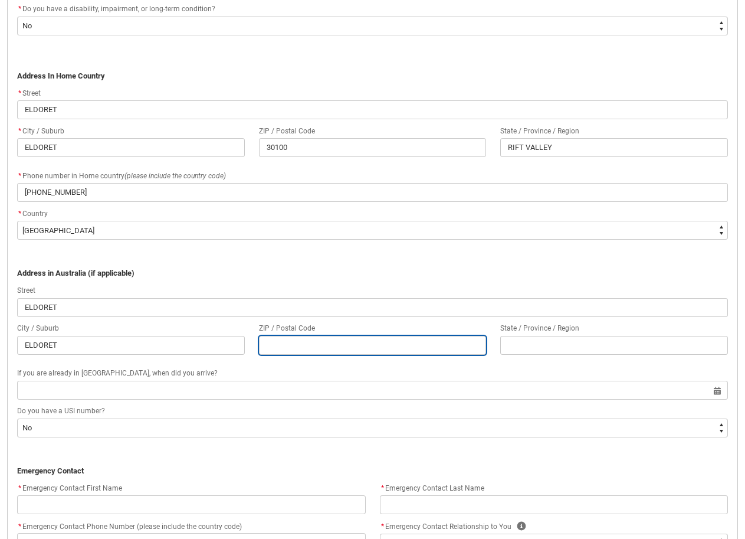
click at [278, 348] on input "REDU_Application_Form_for_Applicant flow" at bounding box center [373, 345] width 228 height 19
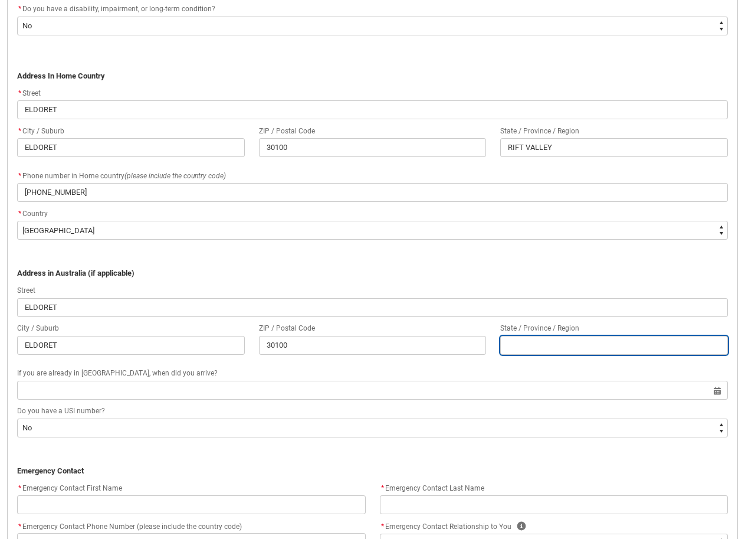
click at [522, 351] on input "REDU_Application_Form_for_Applicant flow" at bounding box center [615, 345] width 228 height 19
click at [518, 351] on input "REDU_Application_Form_for_Applicant flow" at bounding box center [615, 345] width 228 height 19
click at [525, 346] on input "RIFTVALLEY" at bounding box center [615, 345] width 228 height 19
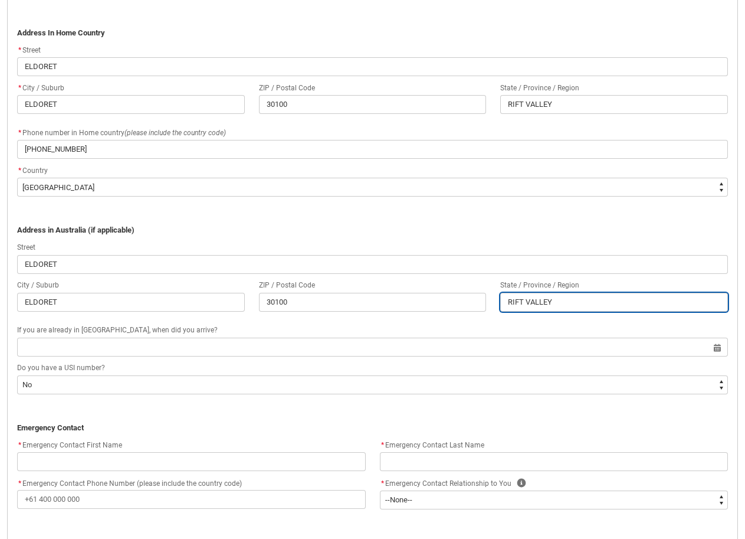
scroll to position [841, 0]
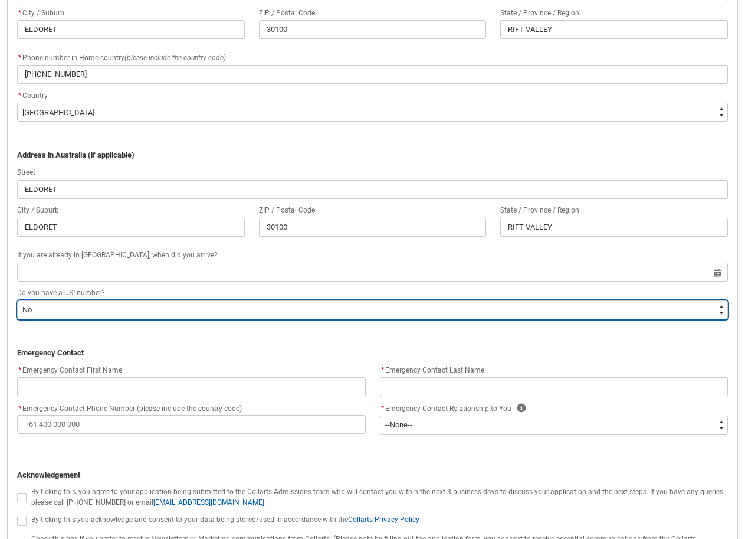
click at [56, 314] on select "--None-- Yes No" at bounding box center [372, 309] width 711 height 19
click at [58, 314] on select "--None-- Yes No" at bounding box center [372, 309] width 711 height 19
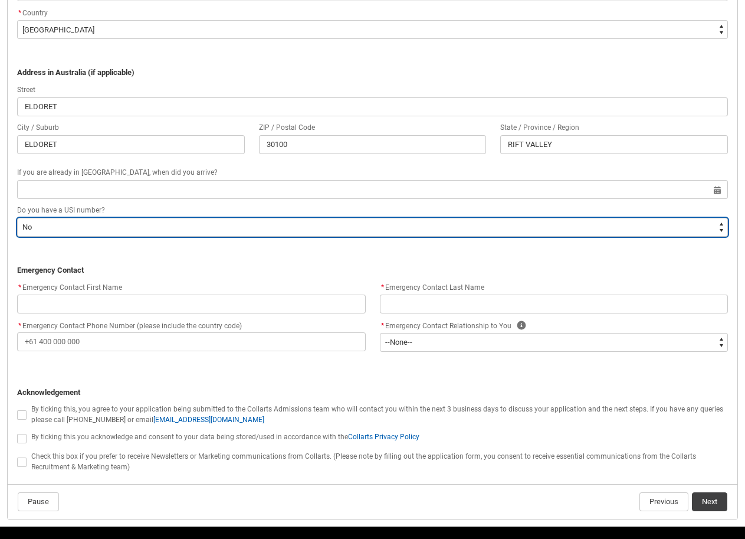
scroll to position [959, 0]
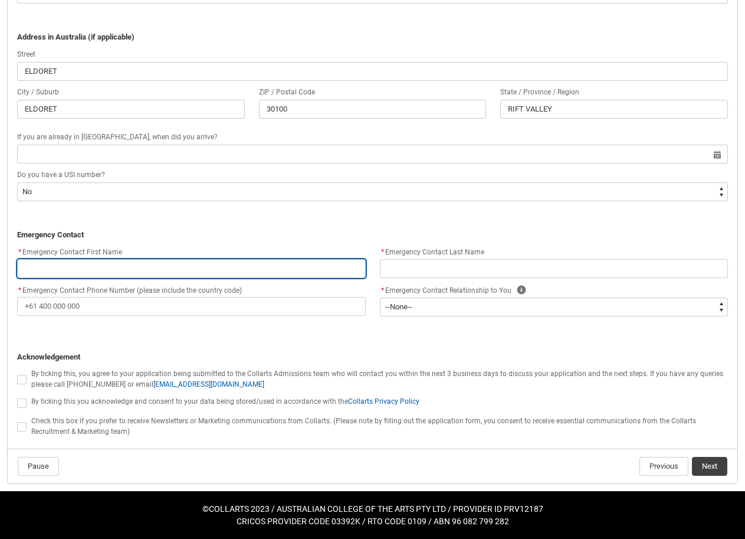
click at [64, 269] on input "REDU_Application_Form_for_Applicant flow" at bounding box center [191, 268] width 349 height 19
click at [135, 270] on input "REDU_Application_Form_for_Applicant flow" at bounding box center [191, 268] width 349 height 19
click at [53, 271] on input "[PERSON_NAME]" at bounding box center [191, 268] width 349 height 19
click at [47, 275] on input "[PERSON_NAME]" at bounding box center [191, 268] width 349 height 19
click at [45, 275] on input "[PERSON_NAME]" at bounding box center [191, 268] width 349 height 19
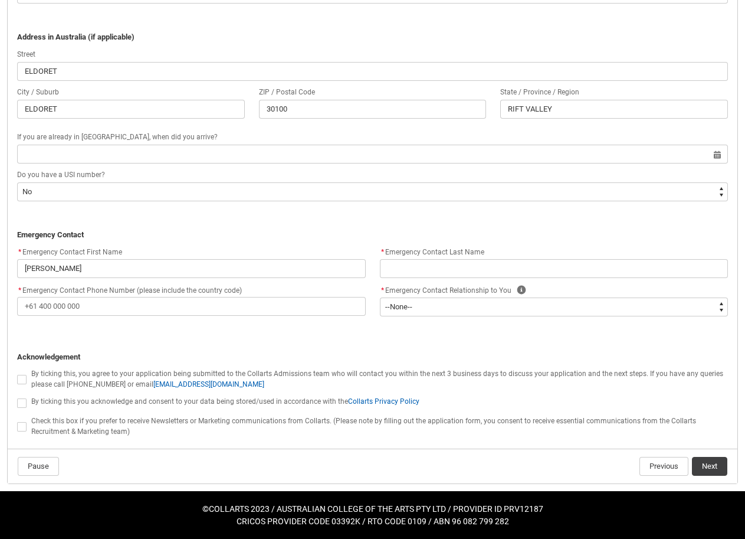
click at [453, 279] on flowruntime-screen-field "* Emergency Contact Last Name" at bounding box center [554, 264] width 363 height 38
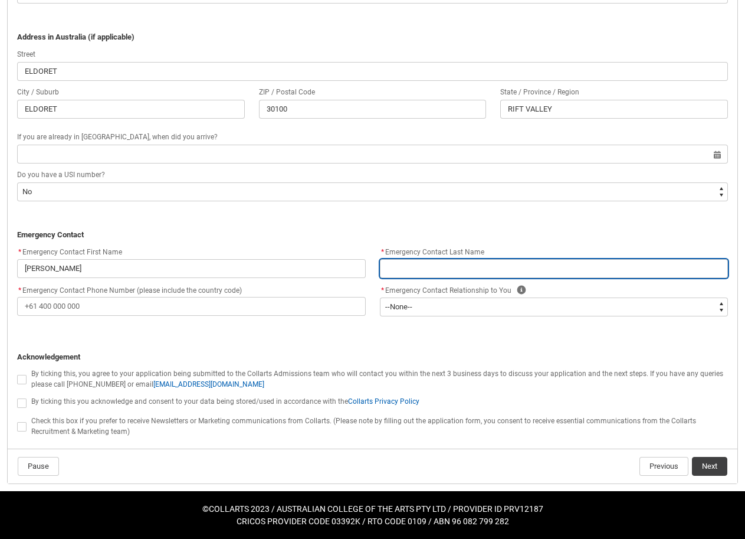
click at [448, 274] on input "REDU_Application_Form_for_Applicant flow" at bounding box center [554, 268] width 349 height 19
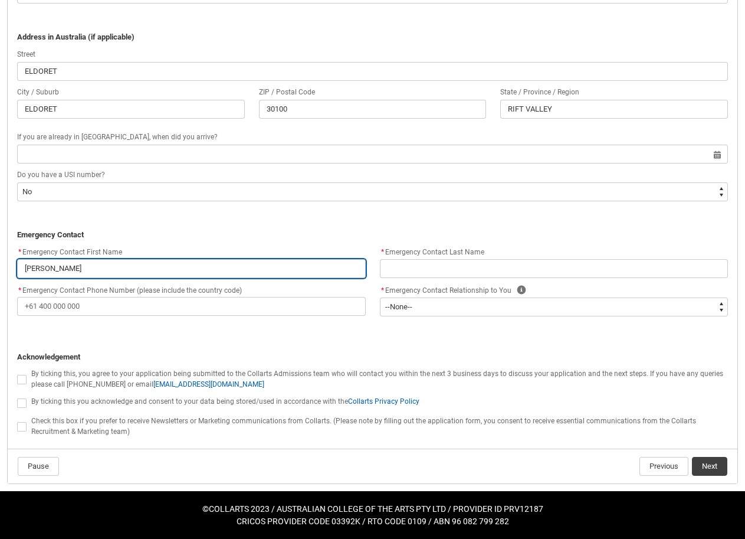
click at [143, 267] on input "[PERSON_NAME]" at bounding box center [191, 268] width 349 height 19
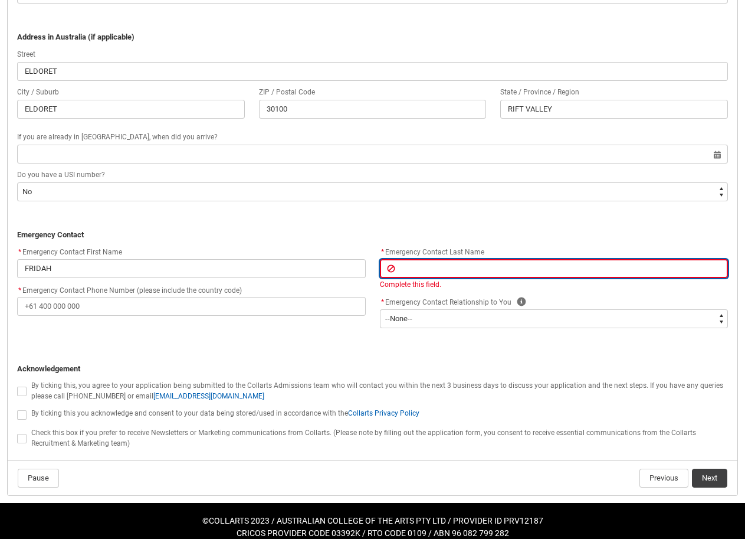
click at [436, 272] on input "REDU_Application_Form_for_Applicant flow" at bounding box center [554, 268] width 349 height 19
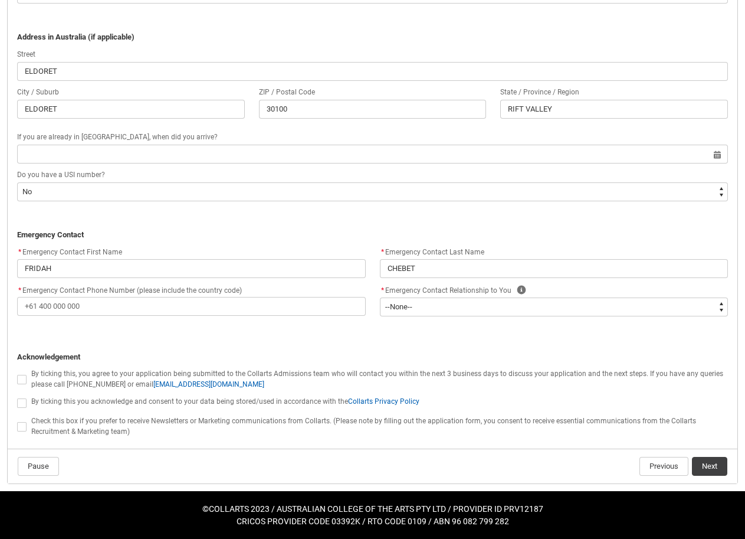
drag, startPoint x: 430, startPoint y: 232, endPoint x: 423, endPoint y: 250, distance: 19.1
click at [431, 230] on p "﻿ Emergency Contact" at bounding box center [372, 235] width 711 height 12
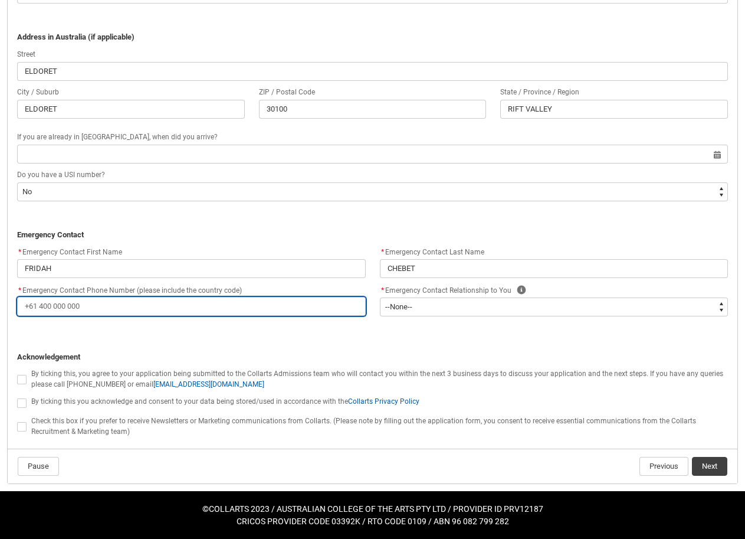
click at [223, 305] on input "* Emergency Contact Phone Number (please include the country code)" at bounding box center [191, 306] width 349 height 19
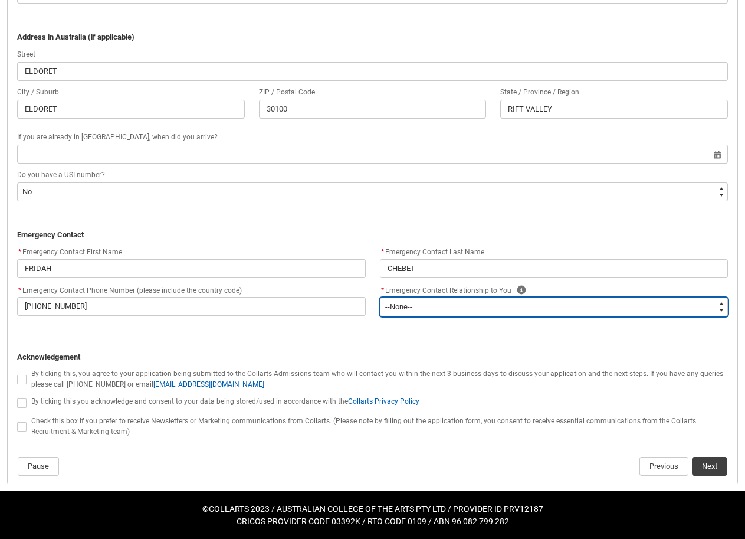
click at [462, 314] on select "--None-- Mother Father Sibling Child Partner Relation Friend" at bounding box center [554, 306] width 349 height 19
click at [380, 297] on select "--None-- Mother Father Sibling Child Partner Relation Friend" at bounding box center [554, 306] width 349 height 19
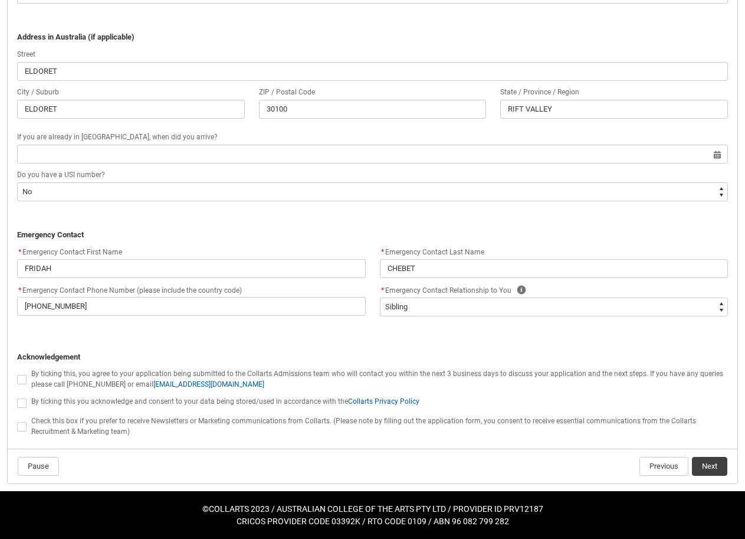
click at [24, 377] on span "REDU_Application_Form_for_Applicant flow" at bounding box center [21, 379] width 9 height 9
click at [17, 373] on input "REDU_Application_Form_for_Applicant flow" at bounding box center [17, 372] width 1 height 1
click at [25, 404] on span "REDU_Application_Form_for_Applicant flow" at bounding box center [21, 402] width 9 height 9
click at [17, 397] on input "REDU_Application_Form_for_Applicant flow" at bounding box center [17, 396] width 1 height 1
click at [22, 432] on lightning-input "REDU_Application_Form_for_Applicant flow" at bounding box center [24, 425] width 14 height 15
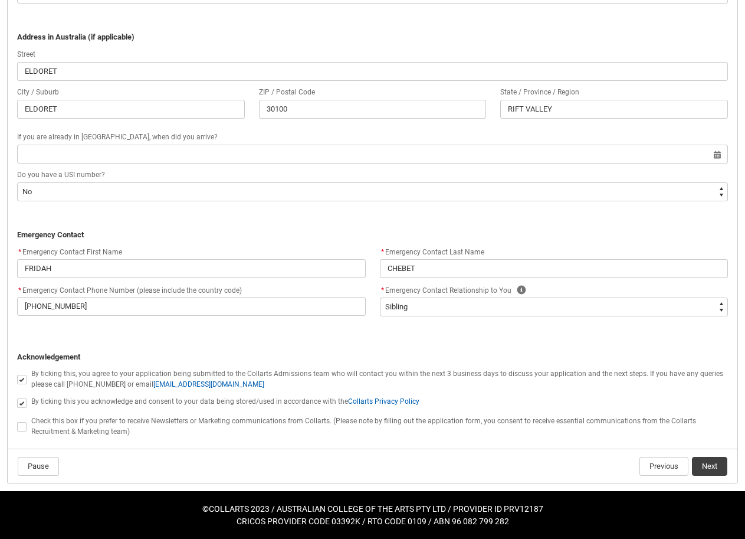
click at [17, 435] on div "Check this box if you prefer to receive Newsletters or Marketing communications…" at bounding box center [372, 425] width 711 height 22
click at [21, 433] on lightning-input "REDU_Application_Form_for_Applicant flow" at bounding box center [24, 425] width 14 height 15
click at [23, 426] on span "REDU_Application_Form_for_Applicant flow" at bounding box center [21, 426] width 9 height 9
click at [17, 420] on input "REDU_Application_Form_for_Applicant flow" at bounding box center [17, 420] width 1 height 1
click at [709, 466] on button "Next" at bounding box center [709, 466] width 35 height 19
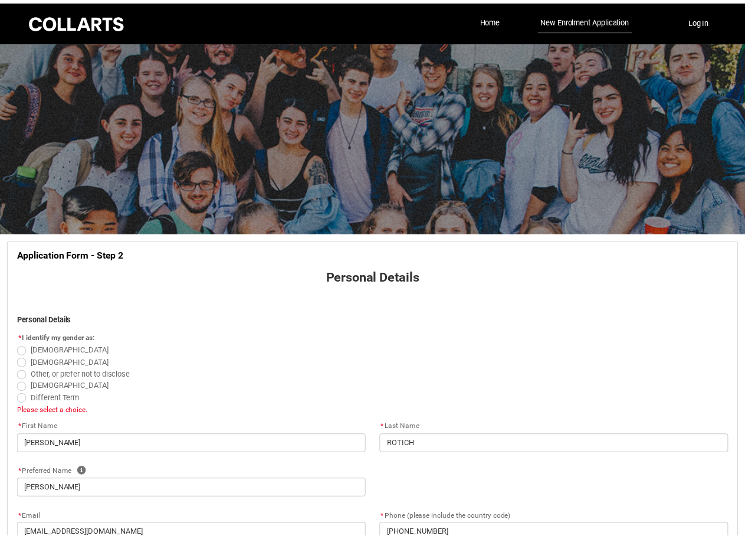
scroll to position [123, 0]
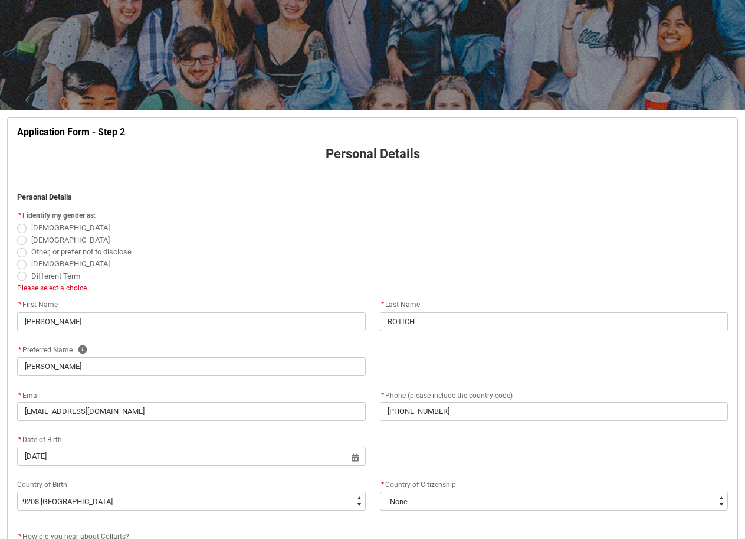
click at [21, 224] on span "REDU_Application_Form_for_Applicant flow" at bounding box center [21, 228] width 9 height 9
click at [17, 222] on input "[DEMOGRAPHIC_DATA]" at bounding box center [17, 221] width 1 height 1
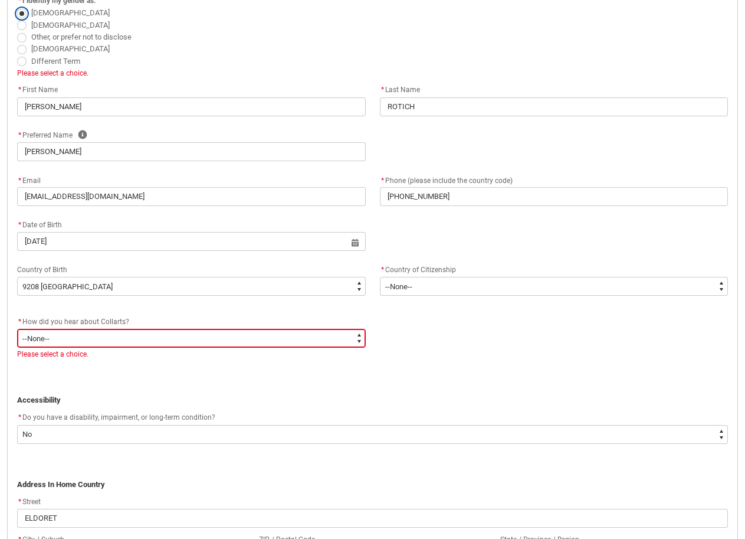
scroll to position [359, 0]
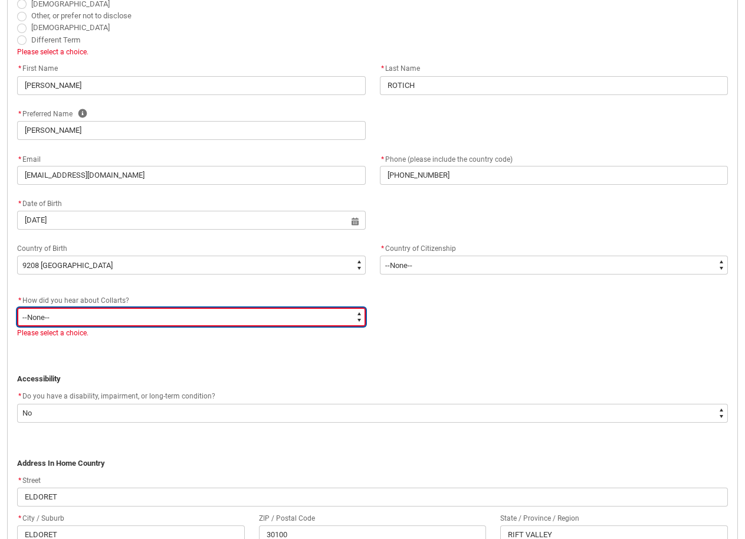
click at [179, 309] on select "--None-- Advertising - Facebook Advertising - Google Advertising - Instagram Ad…" at bounding box center [191, 317] width 349 height 19
click at [17, 308] on select "--None-- Advertising - Facebook Advertising - Google Advertising - Instagram Ad…" at bounding box center [191, 317] width 349 height 19
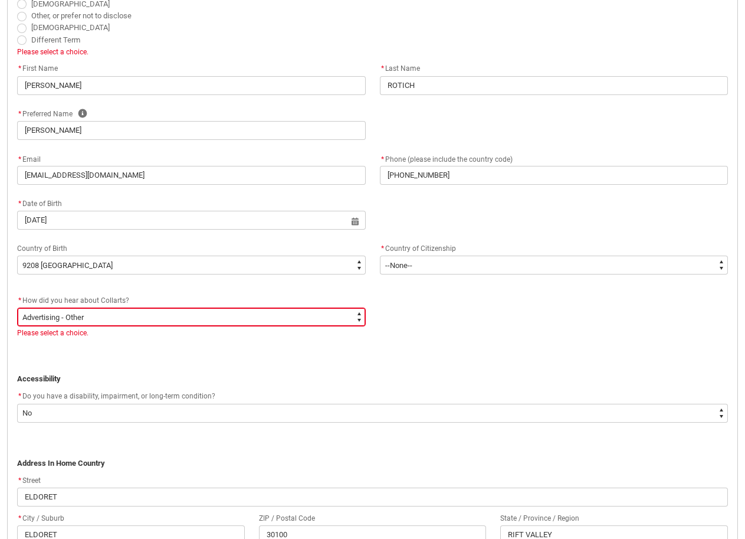
click at [404, 329] on div "* How did you hear about Collarts? * --None-- Advertising - Facebook Advertisin…" at bounding box center [372, 321] width 725 height 57
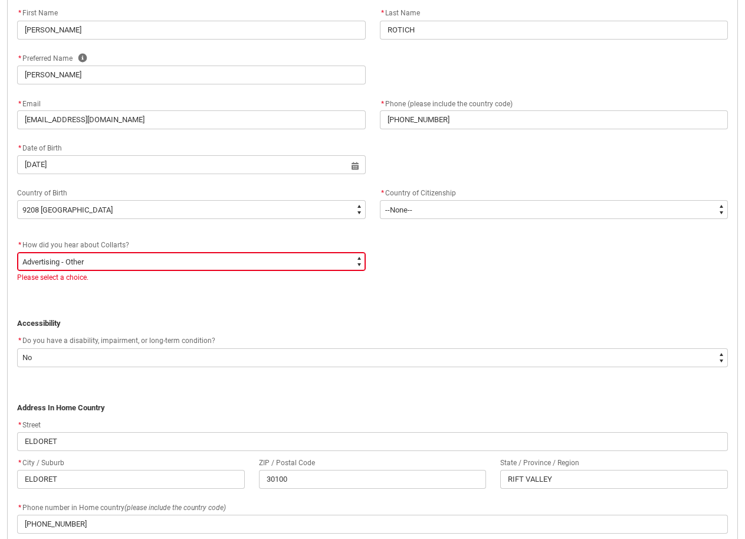
scroll to position [418, 0]
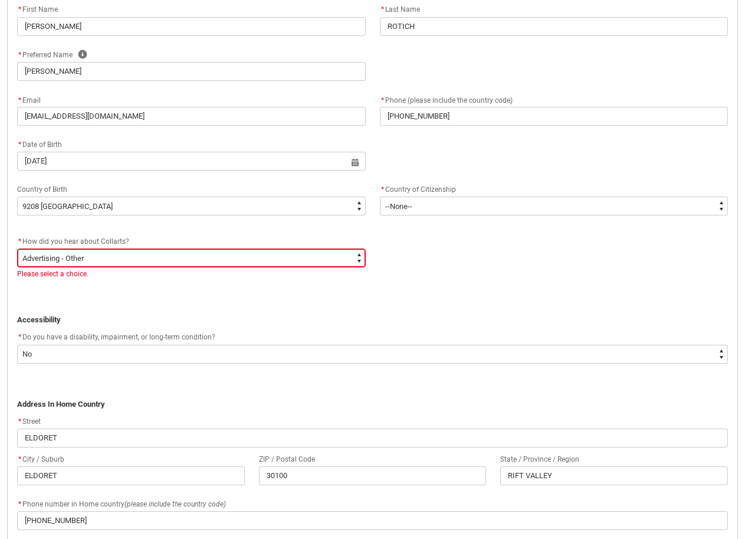
click at [131, 301] on p "REDU_Application_Form_for_Applicant flow" at bounding box center [372, 297] width 711 height 12
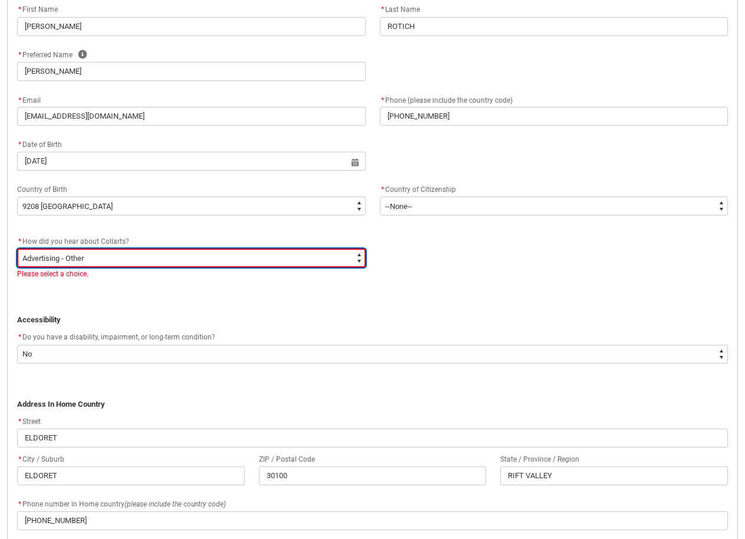
click at [100, 258] on select "--None-- Advertising - Facebook Advertising - Google Advertising - Instagram Ad…" at bounding box center [191, 257] width 349 height 19
click at [17, 248] on select "--None-- Advertising - Facebook Advertising - Google Advertising - Instagram Ad…" at bounding box center [191, 257] width 349 height 19
click at [107, 264] on select "--None-- Advertising - Facebook Advertising - Google Advertising - Instagram Ad…" at bounding box center [191, 257] width 349 height 19
click at [17, 248] on select "--None-- Advertising - Facebook Advertising - Google Advertising - Instagram Ad…" at bounding box center [191, 257] width 349 height 19
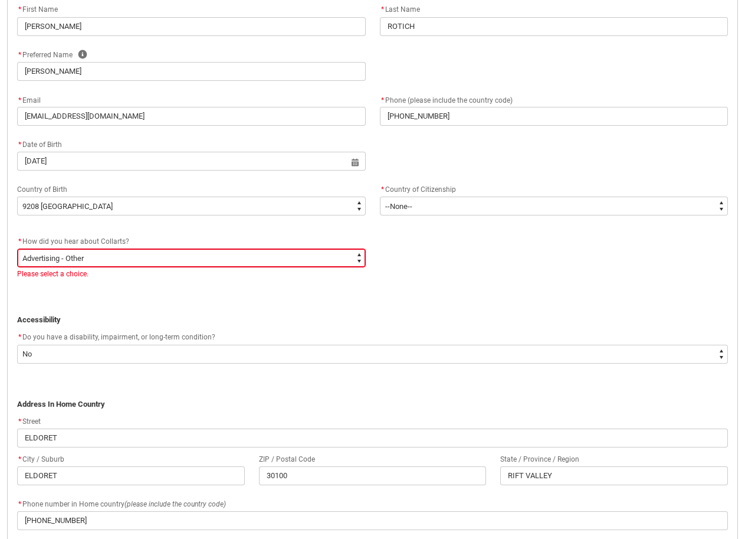
click at [336, 300] on p "REDU_Application_Form_for_Applicant flow" at bounding box center [372, 297] width 711 height 12
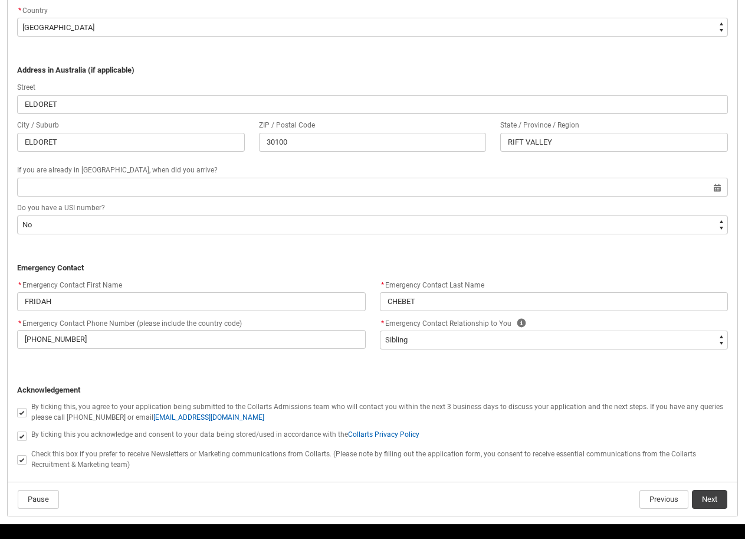
scroll to position [983, 0]
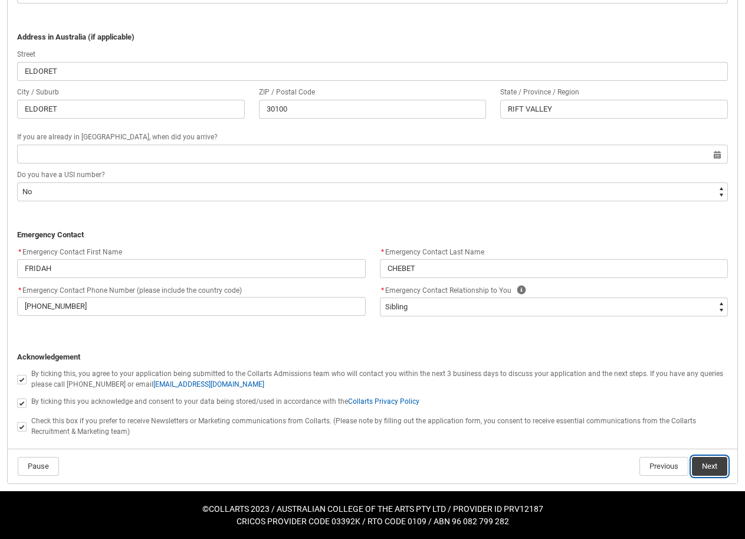
click at [711, 470] on button "Next" at bounding box center [709, 466] width 35 height 19
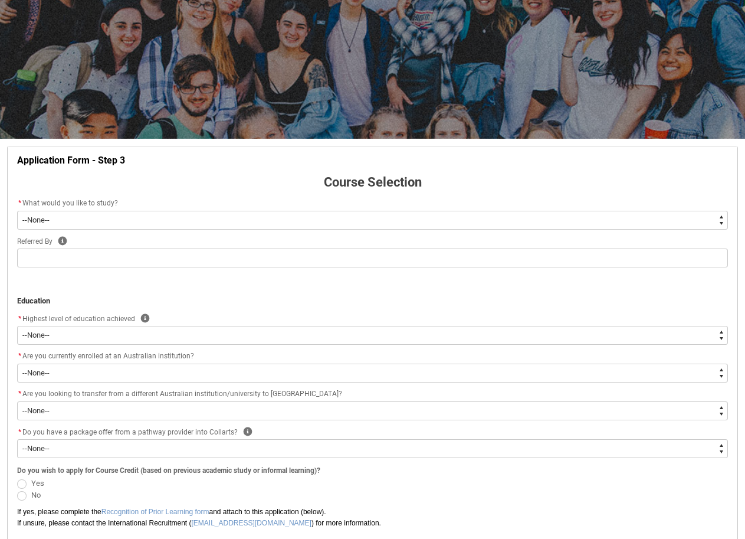
scroll to position [69, 0]
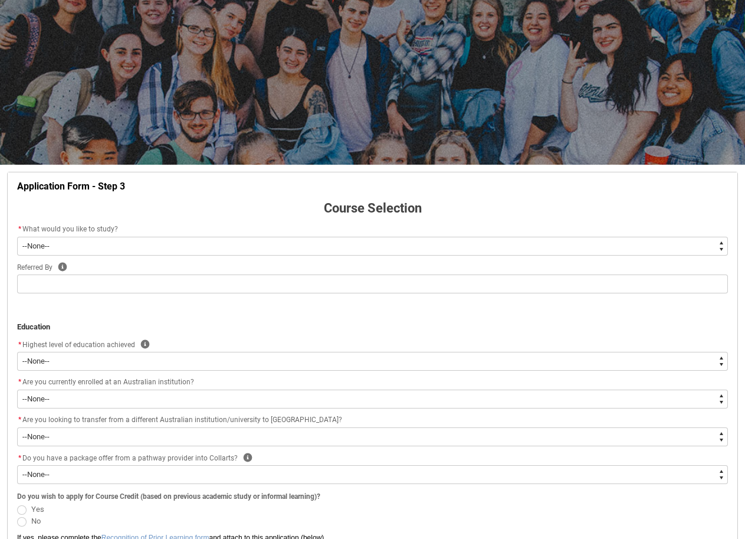
click at [57, 254] on select "--None-- Diploma Bachelor Post Graduate" at bounding box center [372, 246] width 711 height 19
click at [17, 237] on select "--None-- Diploma Bachelor Post Graduate" at bounding box center [372, 246] width 711 height 19
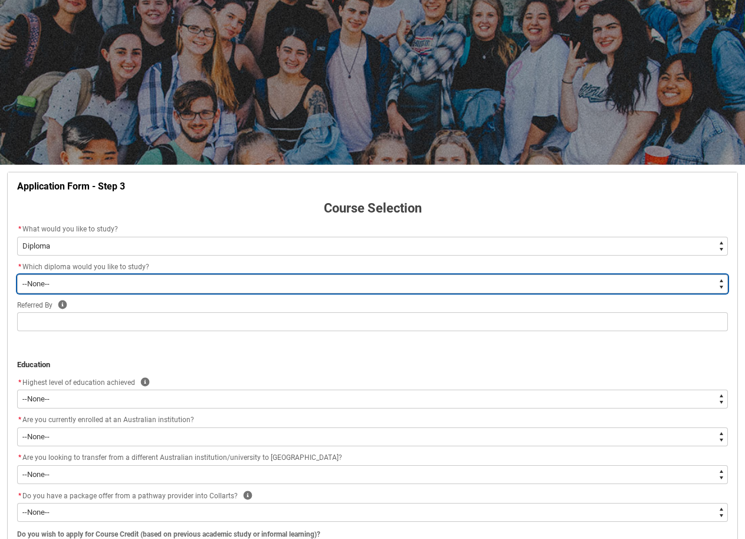
click at [120, 280] on select "--None-- Diploma of 2D Animation Diploma of Applied Business (Entertainment Man…" at bounding box center [372, 283] width 711 height 19
click at [17, 274] on select "--None-- Diploma of 2D Animation Diploma of Applied Business (Entertainment Man…" at bounding box center [372, 283] width 711 height 19
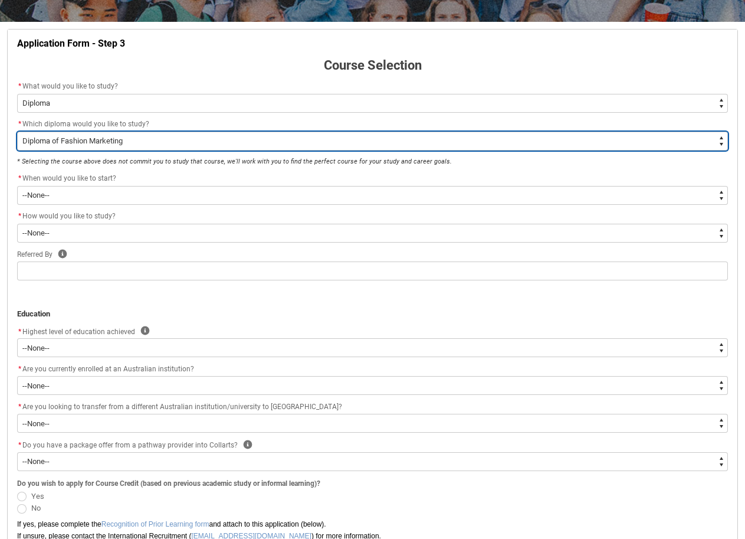
scroll to position [225, 0]
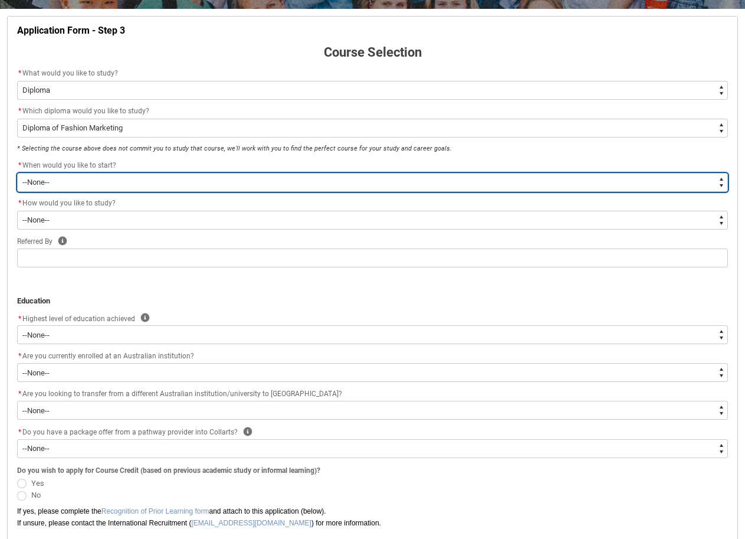
click at [51, 184] on select "--None-- Trimester 1 2026, starting [DATE]" at bounding box center [372, 182] width 711 height 19
click at [17, 173] on select "--None-- Trimester 1 2026, starting [DATE]" at bounding box center [372, 182] width 711 height 19
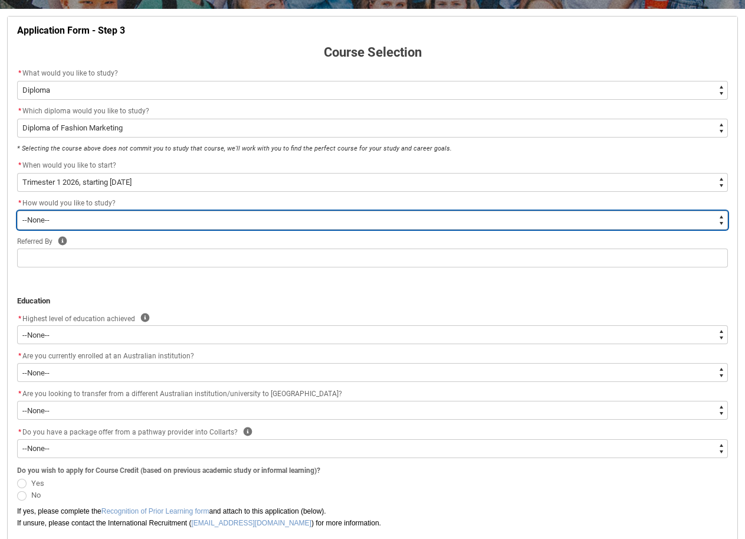
click at [51, 221] on select "--None-- On-campus Online" at bounding box center [372, 220] width 711 height 19
click at [17, 211] on select "--None-- On-campus Online" at bounding box center [372, 220] width 711 height 19
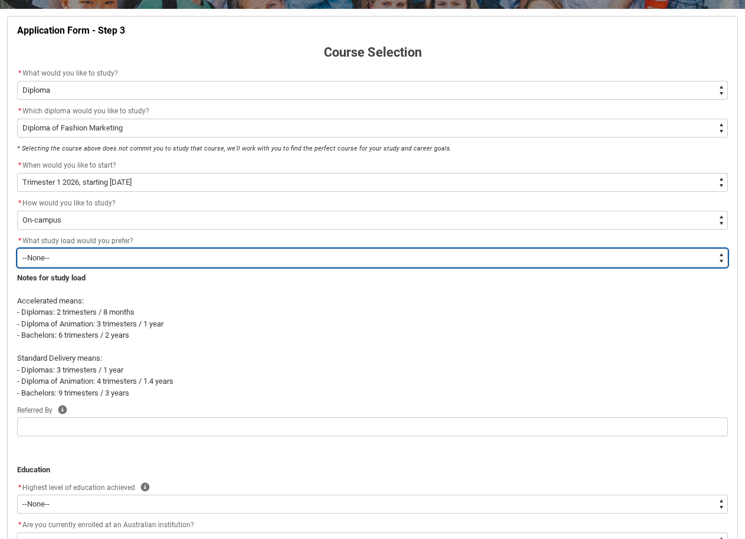
click at [51, 257] on select "--None-- Accelerated Learning Standard Delivery" at bounding box center [372, 257] width 711 height 19
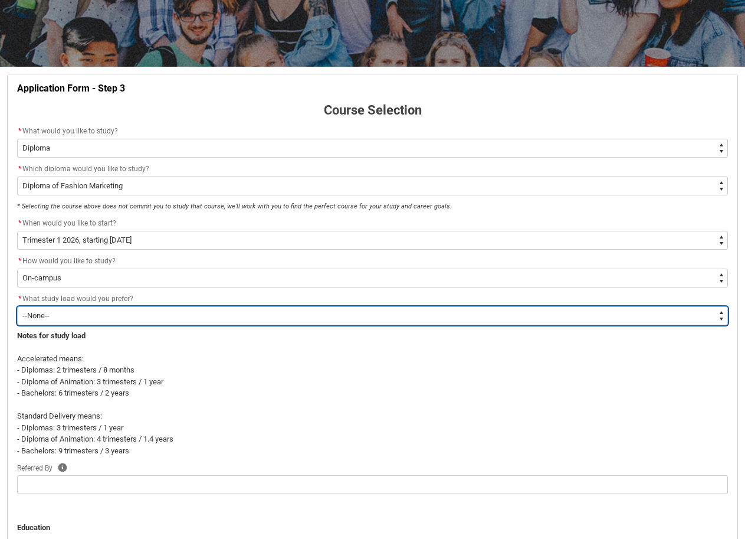
scroll to position [107, 0]
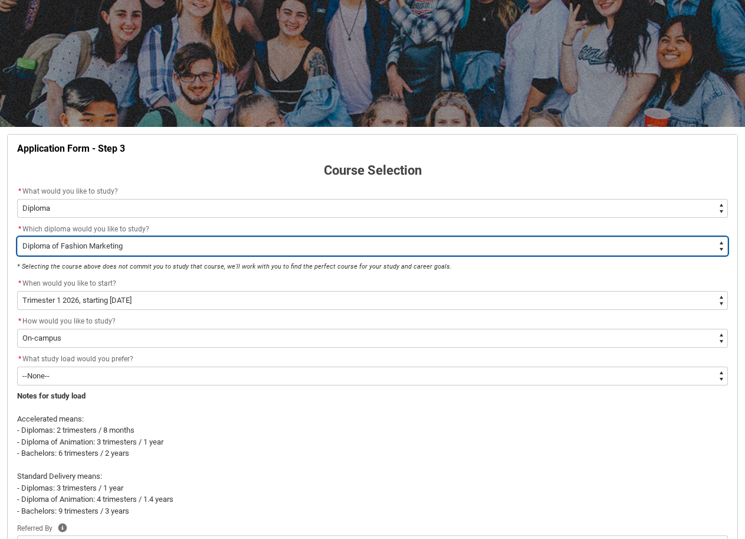
click at [145, 243] on select "--None-- Diploma of 2D Animation Diploma of Applied Business (Entertainment Man…" at bounding box center [372, 246] width 711 height 19
click at [17, 237] on select "--None-- Diploma of 2D Animation Diploma of Applied Business (Entertainment Man…" at bounding box center [372, 246] width 711 height 19
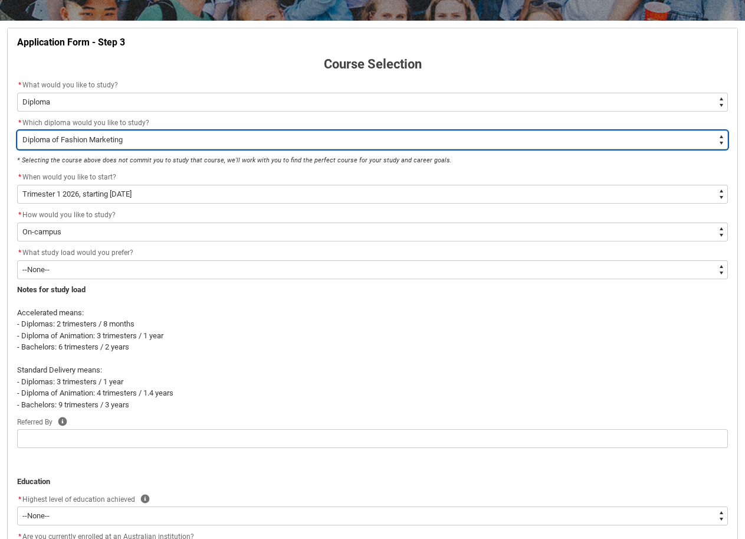
scroll to position [225, 0]
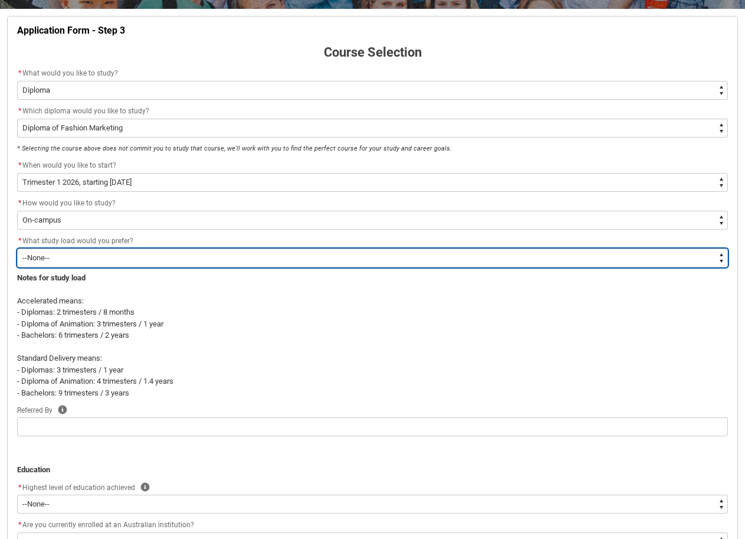
click at [70, 260] on select "--None-- Accelerated Learning Standard Delivery" at bounding box center [372, 257] width 711 height 19
click at [17, 248] on select "--None-- Accelerated Learning Standard Delivery" at bounding box center [372, 257] width 711 height 19
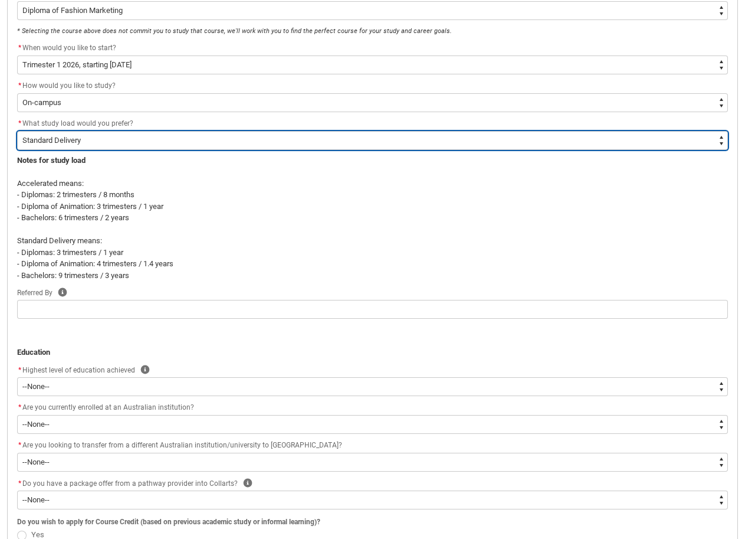
scroll to position [343, 0]
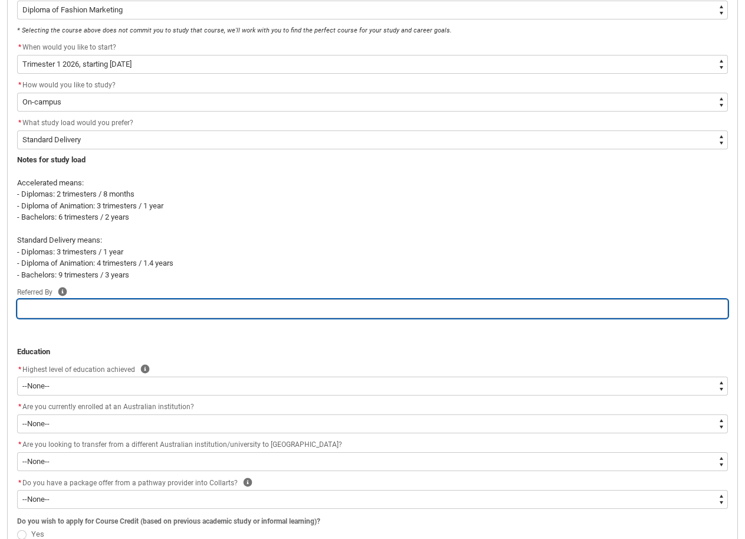
click at [37, 305] on input "REDU_Application_Form_for_Applicant flow" at bounding box center [372, 308] width 711 height 19
click at [93, 312] on input "REDU_Application_Form_for_Applicant flow" at bounding box center [372, 308] width 711 height 19
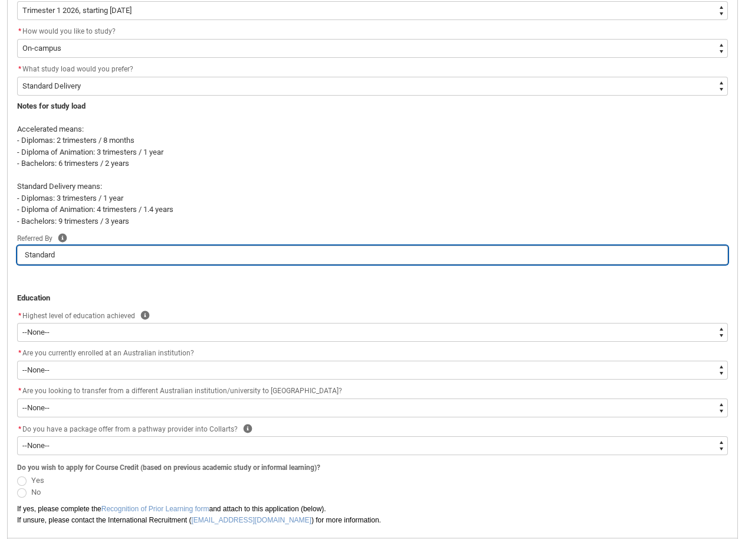
scroll to position [402, 0]
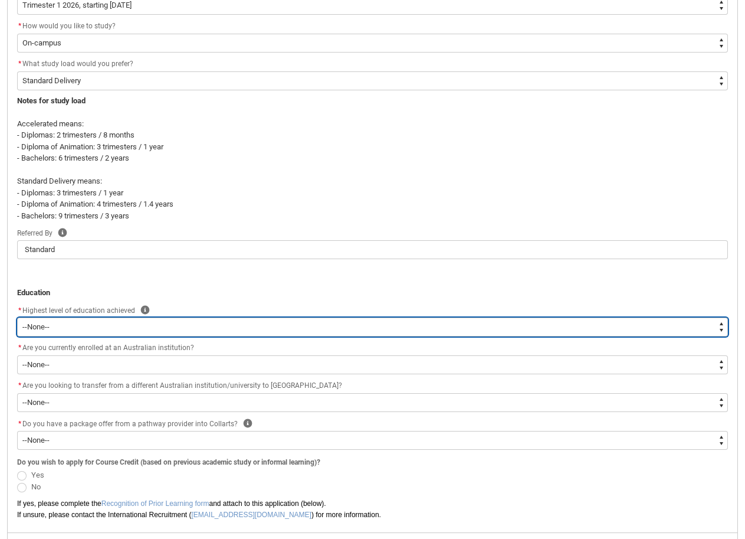
click at [68, 329] on select "--None-- Completed High School Completed a VET Course Completed Foundation Stud…" at bounding box center [372, 327] width 711 height 19
click at [17, 318] on select "--None-- Completed High School Completed a VET Course Completed Foundation Stud…" at bounding box center [372, 327] width 711 height 19
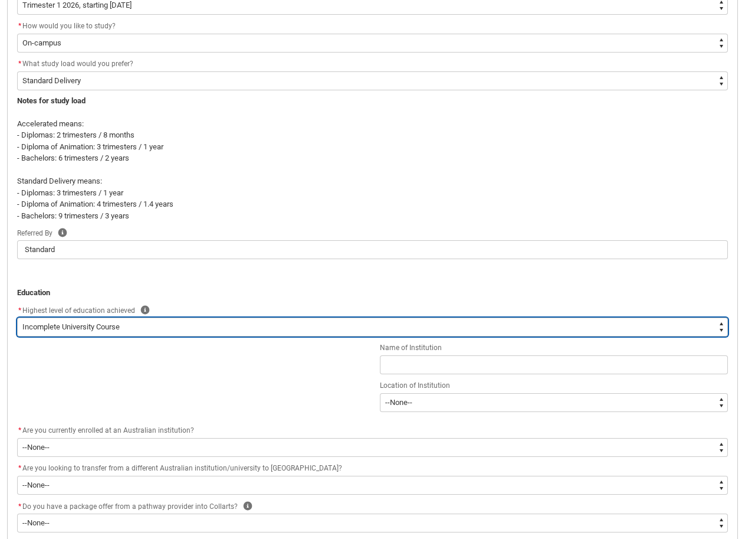
click at [119, 328] on select "--None-- Completed High School Completed a VET Course Completed Foundation Stud…" at bounding box center [372, 327] width 711 height 19
click at [17, 318] on select "--None-- Completed High School Completed a VET Course Completed Foundation Stud…" at bounding box center [372, 327] width 711 height 19
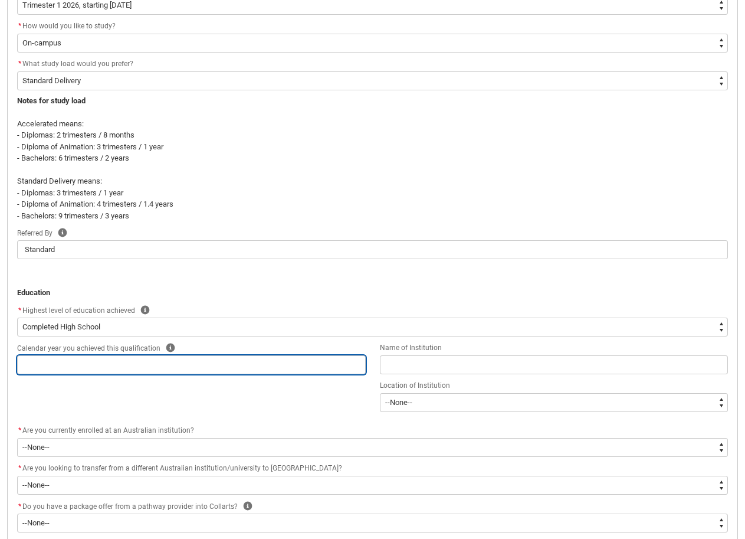
click at [173, 365] on input "REDU_Application_Form_for_Applicant flow" at bounding box center [191, 364] width 349 height 19
click at [228, 365] on input "REDU_Application_Form_for_Applicant flow" at bounding box center [191, 364] width 349 height 19
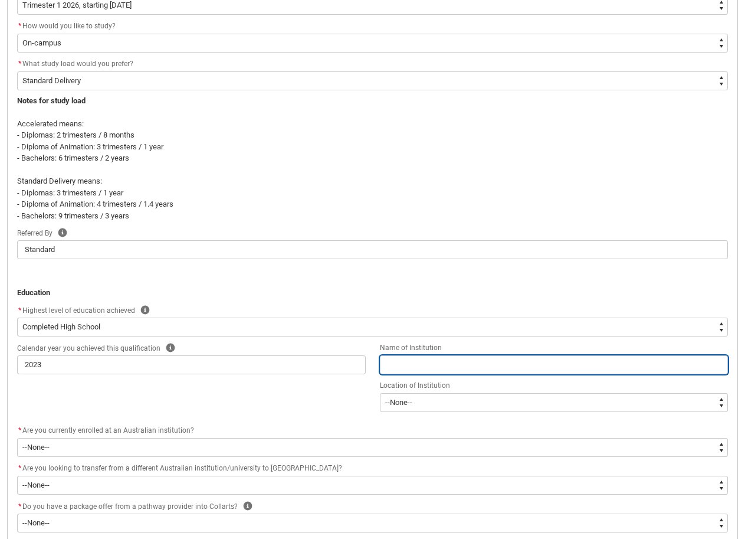
click at [469, 359] on input "REDU_Application_Form_for_Applicant flow" at bounding box center [554, 364] width 349 height 19
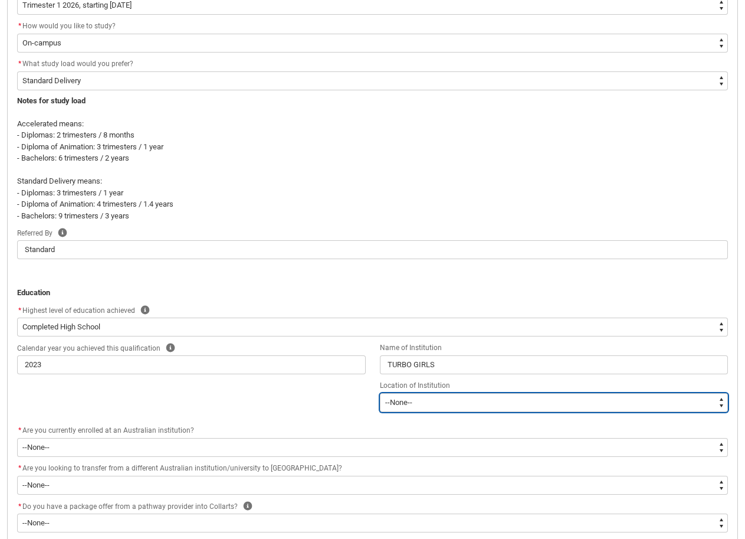
click at [475, 398] on select "--[GEOGRAPHIC_DATA]-- [GEOGRAPHIC_DATA] [GEOGRAPHIC_DATA] [GEOGRAPHIC_DATA] [GE…" at bounding box center [554, 402] width 349 height 19
click at [380, 393] on select "--[GEOGRAPHIC_DATA]-- [GEOGRAPHIC_DATA] [GEOGRAPHIC_DATA] [GEOGRAPHIC_DATA] [GE…" at bounding box center [554, 402] width 349 height 19
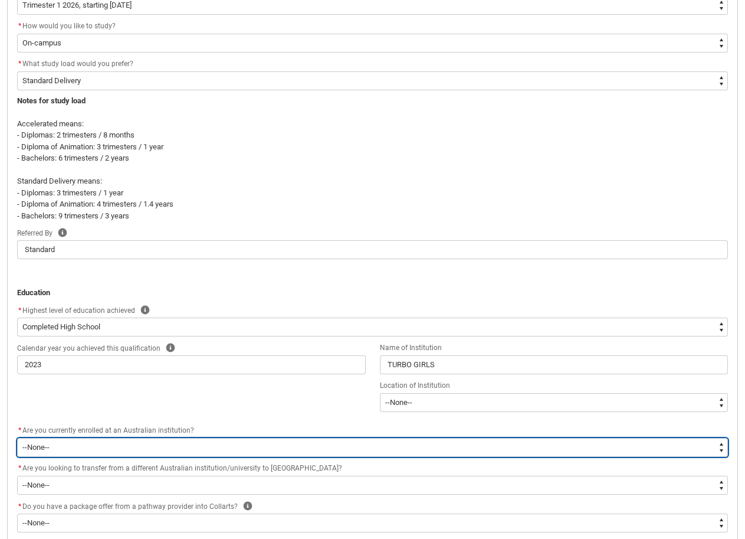
click at [86, 442] on select "--None-- Yes No" at bounding box center [372, 447] width 711 height 19
click at [17, 438] on select "--None-- Yes No" at bounding box center [372, 447] width 711 height 19
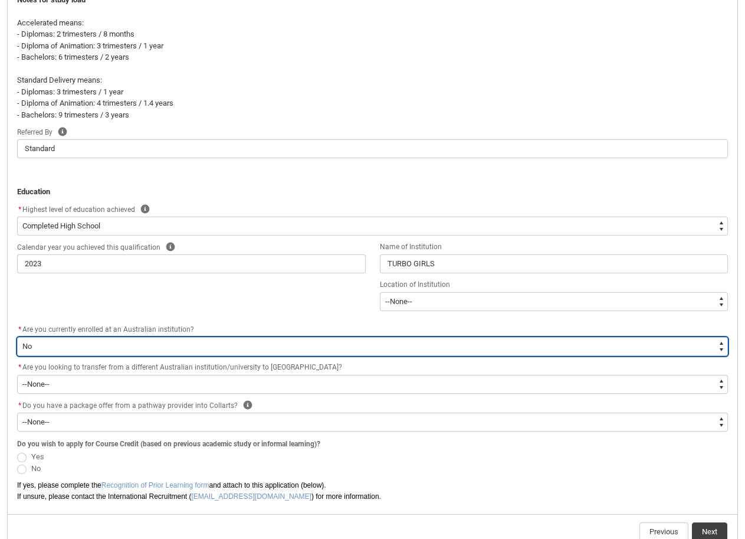
scroll to position [520, 0]
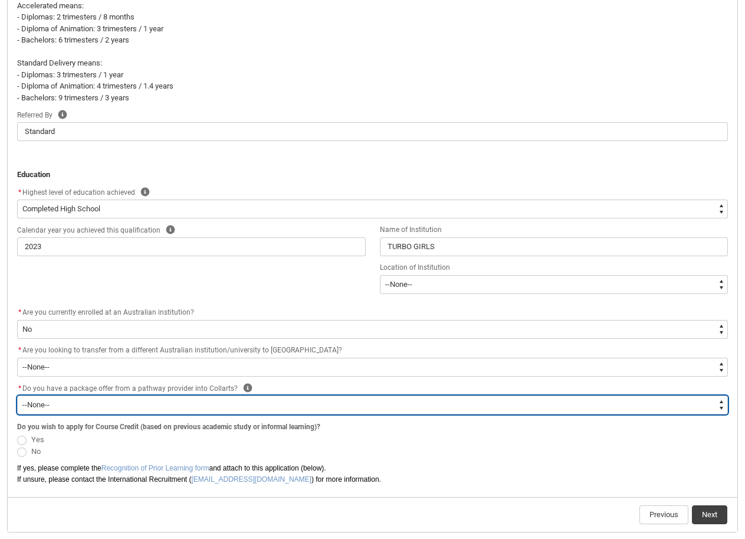
click at [97, 403] on select "--None-- Yes No" at bounding box center [372, 404] width 711 height 19
click at [17, 395] on select "--None-- Yes No" at bounding box center [372, 404] width 711 height 19
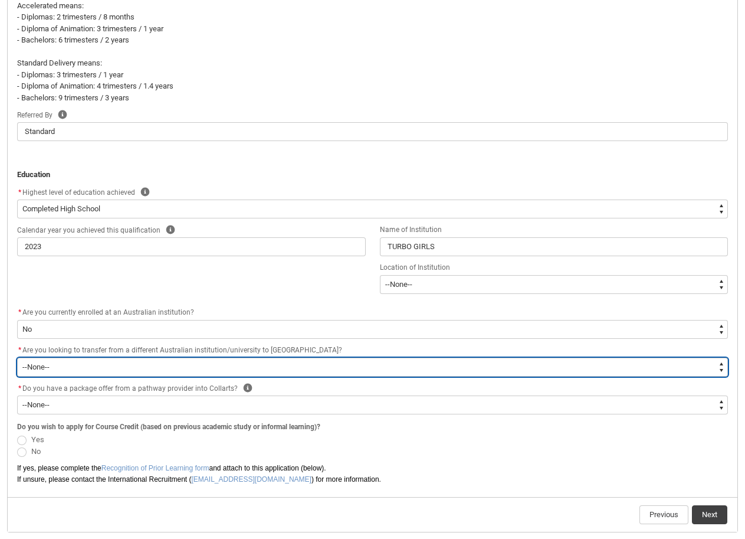
click at [66, 366] on select "--None-- Yes No" at bounding box center [372, 367] width 711 height 19
click at [17, 358] on select "--None-- Yes No" at bounding box center [372, 367] width 711 height 19
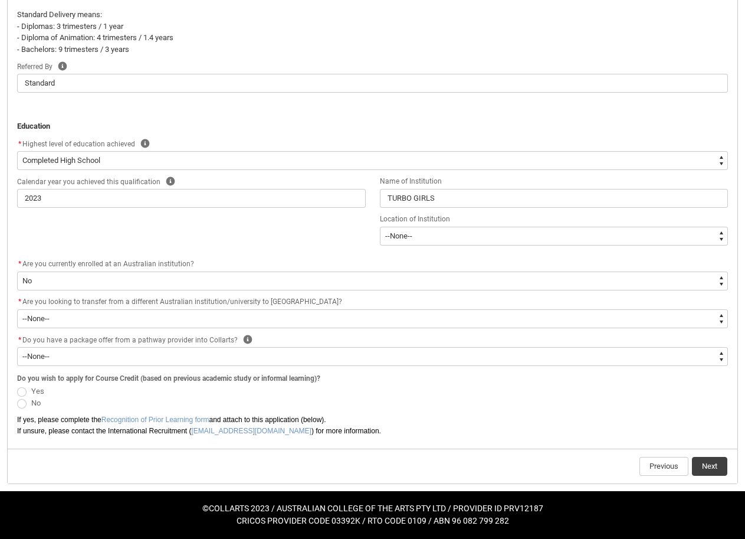
click at [19, 390] on span "REDU_Application_Form_for_Applicant flow" at bounding box center [21, 391] width 9 height 9
click at [17, 385] on input "Yes" at bounding box center [17, 384] width 1 height 1
click at [24, 400] on span "REDU_Application_Form_for_Applicant flow" at bounding box center [21, 403] width 9 height 9
click at [17, 397] on input "No" at bounding box center [17, 397] width 1 height 1
click at [25, 408] on span "No" at bounding box center [372, 403] width 711 height 12
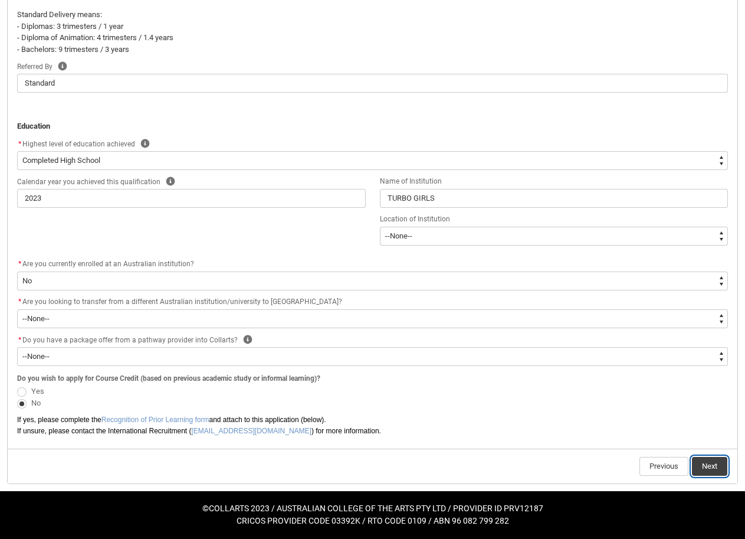
click at [701, 467] on button "Next" at bounding box center [709, 466] width 35 height 19
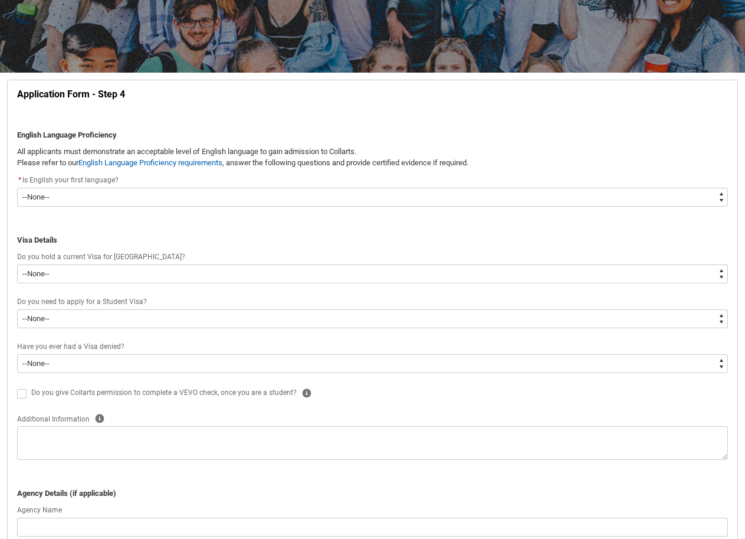
scroll to position [182, 0]
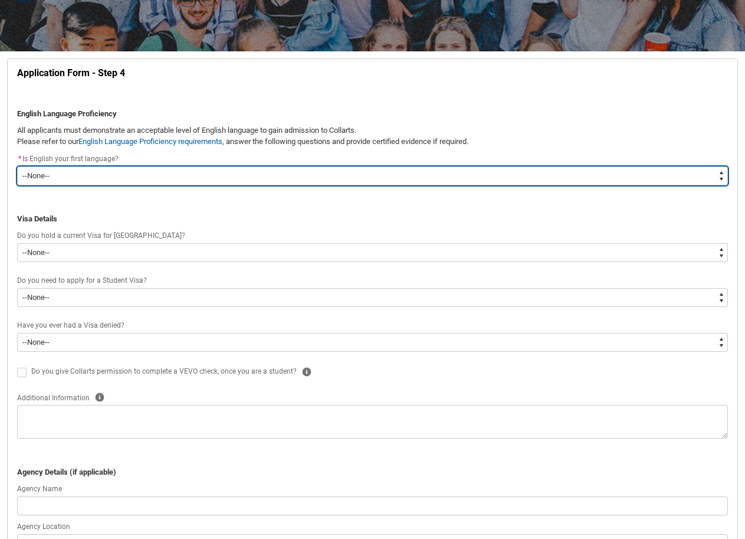
click at [48, 175] on select "--None-- Yes No" at bounding box center [372, 175] width 711 height 19
click at [17, 166] on select "--None-- Yes No" at bounding box center [372, 175] width 711 height 19
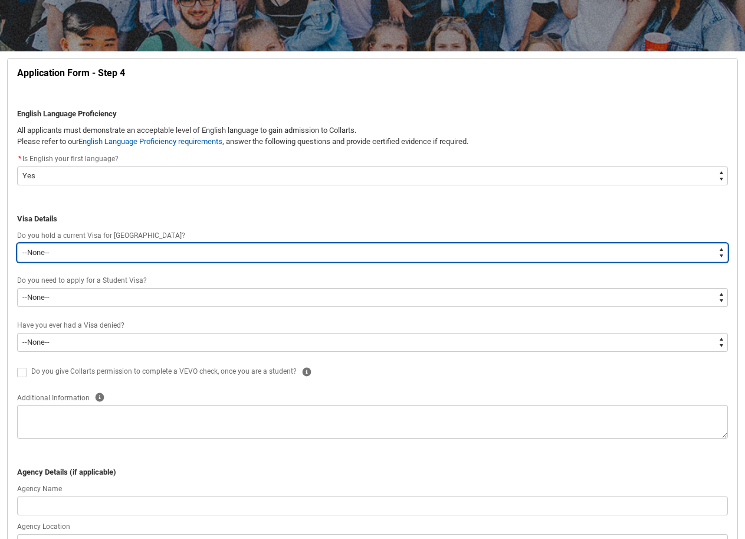
click at [77, 247] on select "--None-- Yes No" at bounding box center [372, 252] width 711 height 19
click at [17, 243] on select "--None-- Yes No" at bounding box center [372, 252] width 711 height 19
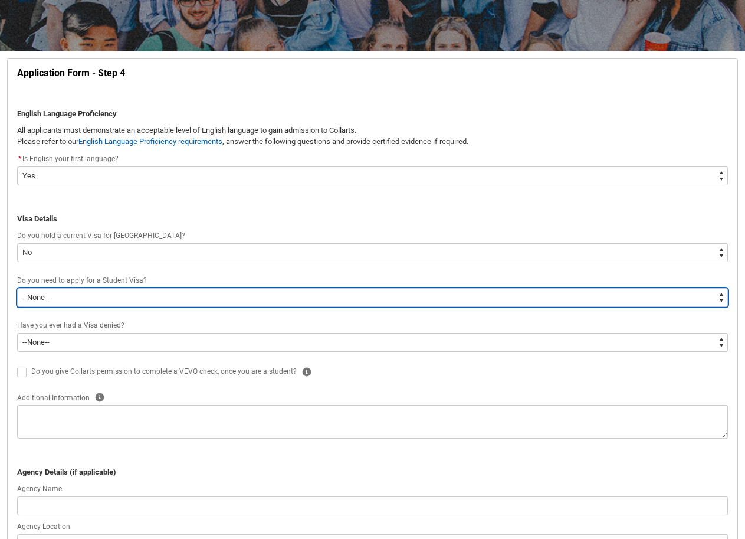
click at [50, 295] on select "--None-- Yes No" at bounding box center [372, 297] width 711 height 19
click at [17, 288] on select "--None-- Yes No" at bounding box center [372, 297] width 711 height 19
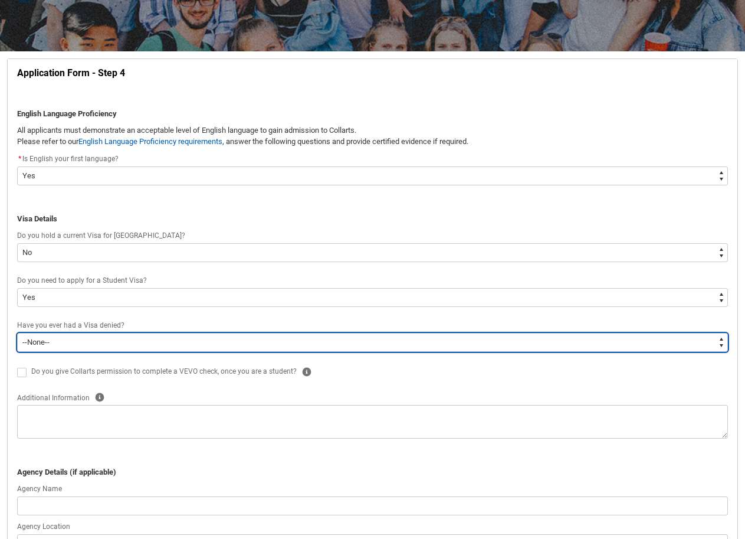
click at [53, 344] on select "--None-- Yes No" at bounding box center [372, 342] width 711 height 19
click at [17, 333] on select "--None-- Yes No" at bounding box center [372, 342] width 711 height 19
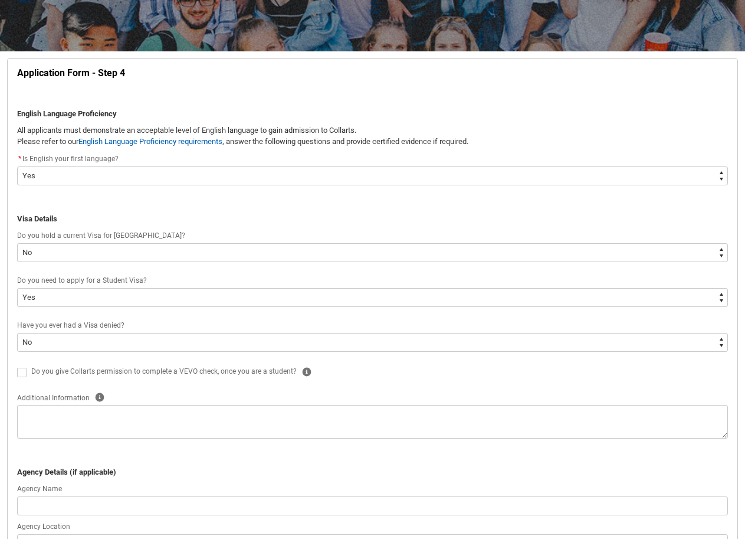
click at [27, 373] on label "REDU_Application_Form_for_Applicant flow" at bounding box center [24, 371] width 14 height 9
click at [17, 366] on input "REDU_Application_Form_for_Applicant flow" at bounding box center [17, 365] width 1 height 1
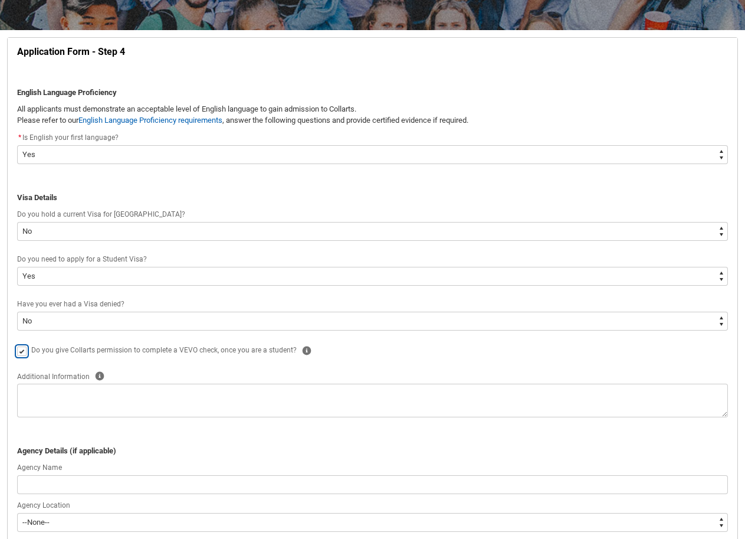
scroll to position [241, 0]
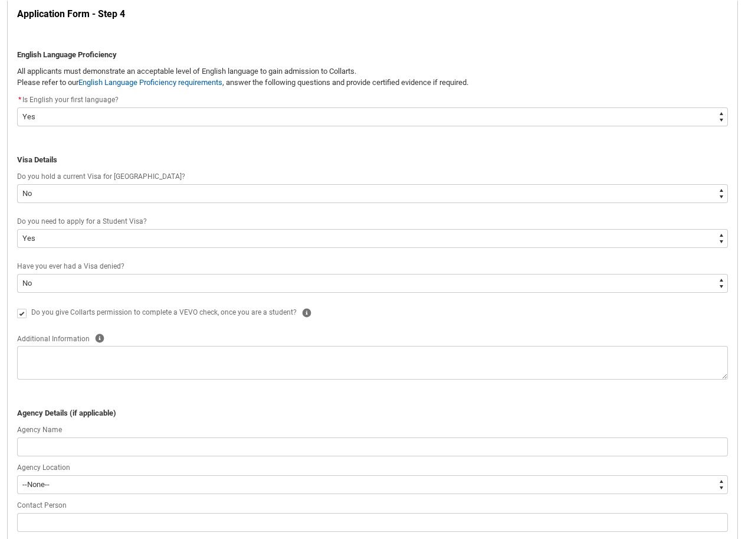
click at [15, 315] on flowruntime-screen-field "Do you give Collarts permission to complete a VEVO check, once you are a studen…" at bounding box center [372, 315] width 725 height 20
click at [18, 315] on span "REDU_Application_Form_for_Applicant flow" at bounding box center [21, 313] width 9 height 9
click at [17, 307] on input "REDU_Application_Form_for_Applicant flow" at bounding box center [17, 306] width 1 height 1
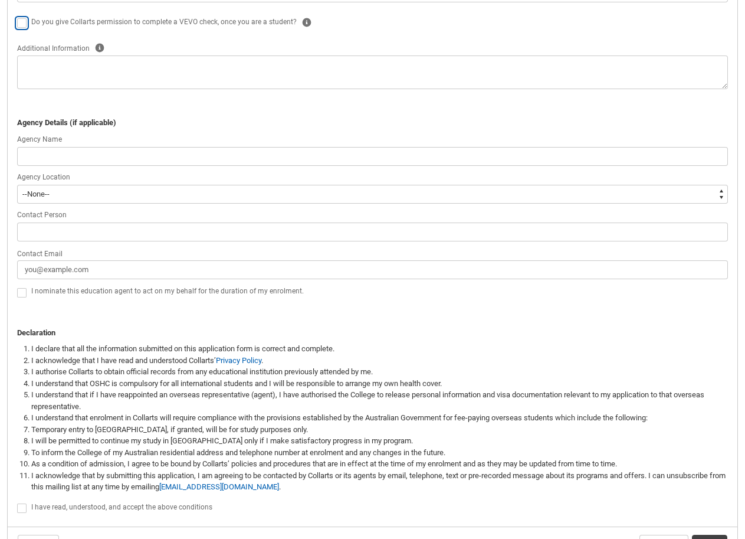
scroll to position [537, 0]
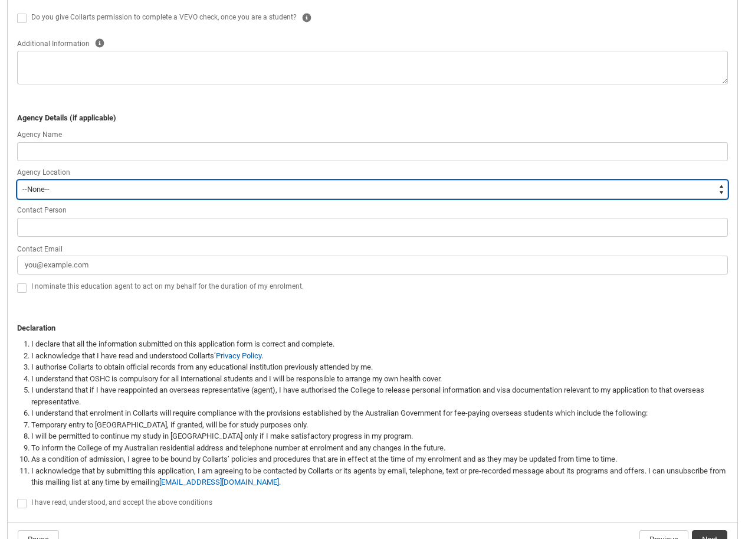
click at [53, 187] on select "--[GEOGRAPHIC_DATA]-- [GEOGRAPHIC_DATA] [GEOGRAPHIC_DATA] [GEOGRAPHIC_DATA] [GE…" at bounding box center [372, 189] width 711 height 19
click at [17, 180] on select "--[GEOGRAPHIC_DATA]-- [GEOGRAPHIC_DATA] [GEOGRAPHIC_DATA] [GEOGRAPHIC_DATA] [GE…" at bounding box center [372, 189] width 711 height 19
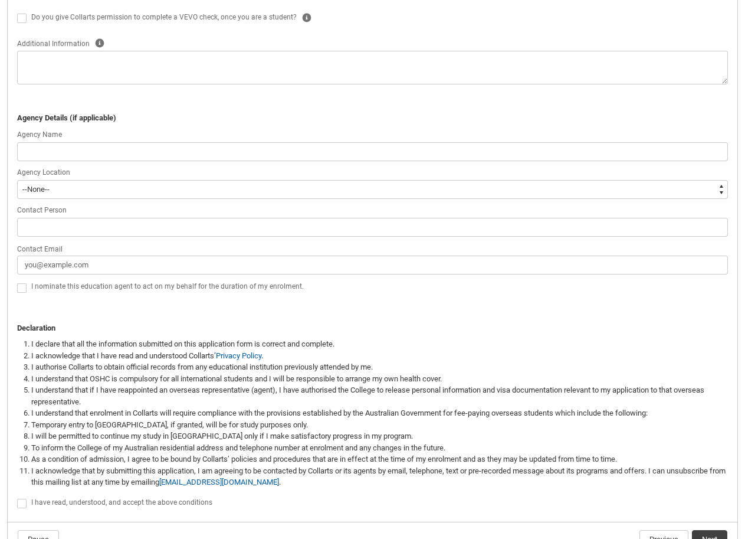
click at [20, 288] on span "REDU_Application_Form_for_Applicant flow" at bounding box center [21, 287] width 9 height 9
click at [17, 282] on input "REDU_Application_Form_for_Applicant flow" at bounding box center [17, 281] width 1 height 1
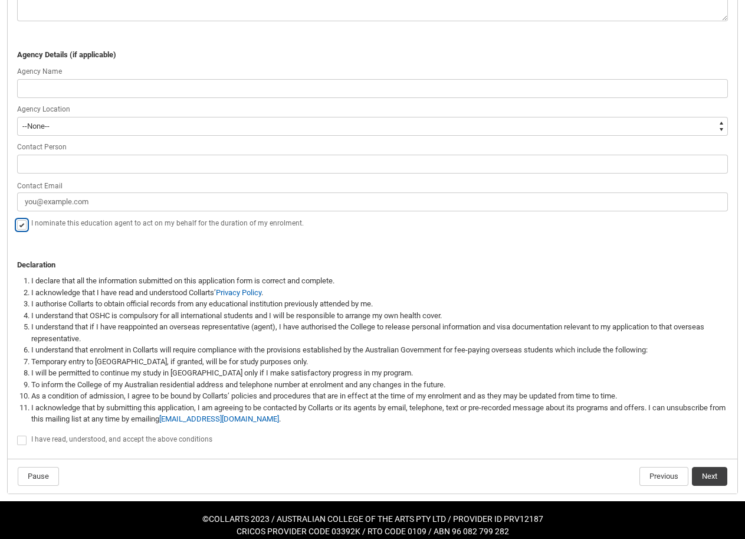
scroll to position [610, 0]
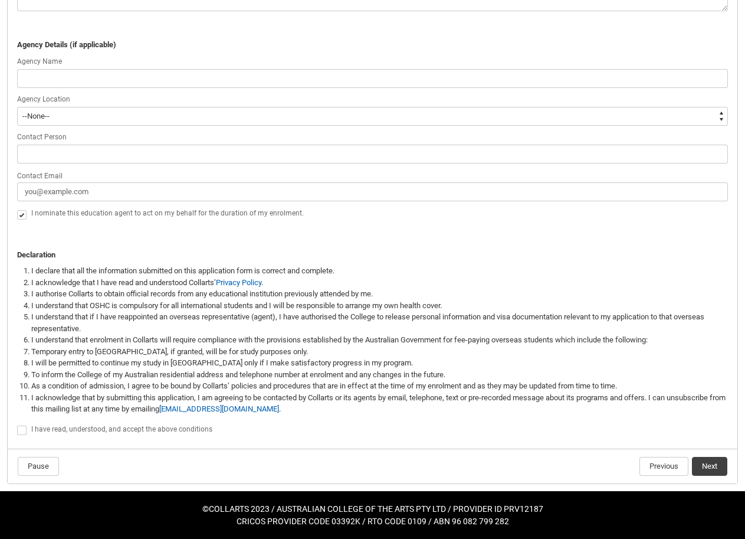
click at [23, 427] on span "REDU_Application_Form_for_Applicant flow" at bounding box center [21, 430] width 9 height 9
click at [17, 424] on input "REDU_Application_Form_for_Applicant flow" at bounding box center [17, 424] width 1 height 1
drag, startPoint x: 715, startPoint y: 472, endPoint x: 79, endPoint y: 113, distance: 729.7
click at [79, 113] on flowruntime-flow "Application Form - Step 4 English Language Proficiency All applicants must demo…" at bounding box center [373, 58] width 730 height 852
click at [20, 218] on span "REDU_Application_Form_for_Applicant flow" at bounding box center [21, 214] width 9 height 9
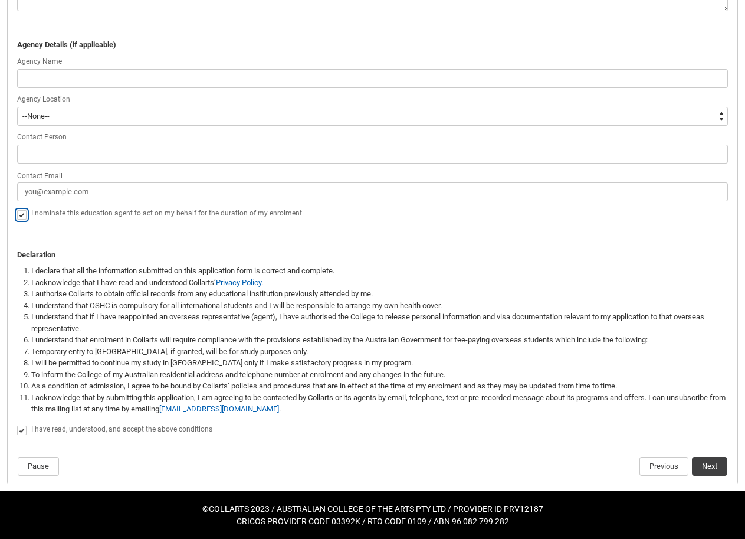
click at [17, 208] on input "REDU_Application_Form_for_Applicant flow" at bounding box center [17, 208] width 1 height 1
click at [708, 470] on button "Next" at bounding box center [709, 466] width 35 height 19
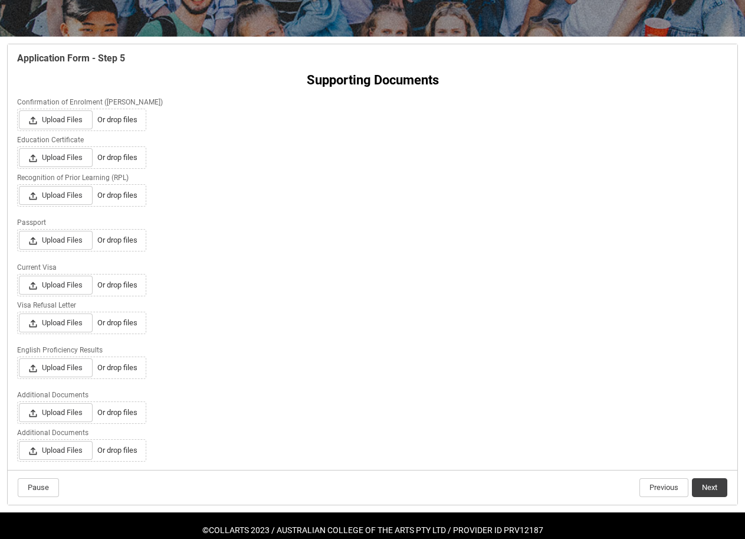
scroll to position [218, 0]
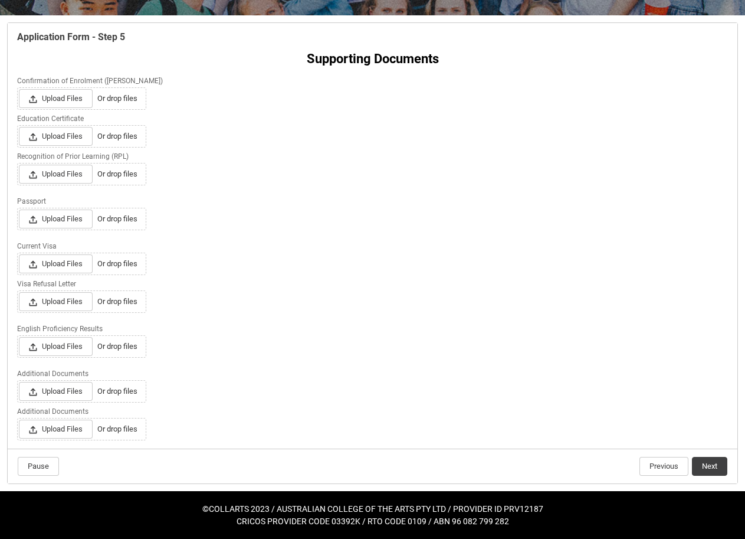
click at [673, 478] on flowruntime-navigation-bar "Pause Previous Next" at bounding box center [373, 466] width 730 height 35
click at [728, 473] on lightning-button "Next" at bounding box center [710, 466] width 37 height 20
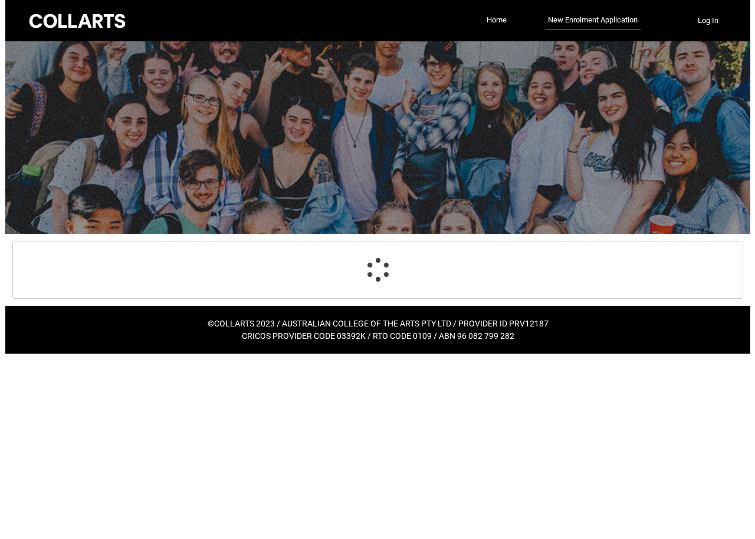
scroll to position [0, 0]
